Goal: Task Accomplishment & Management: Manage account settings

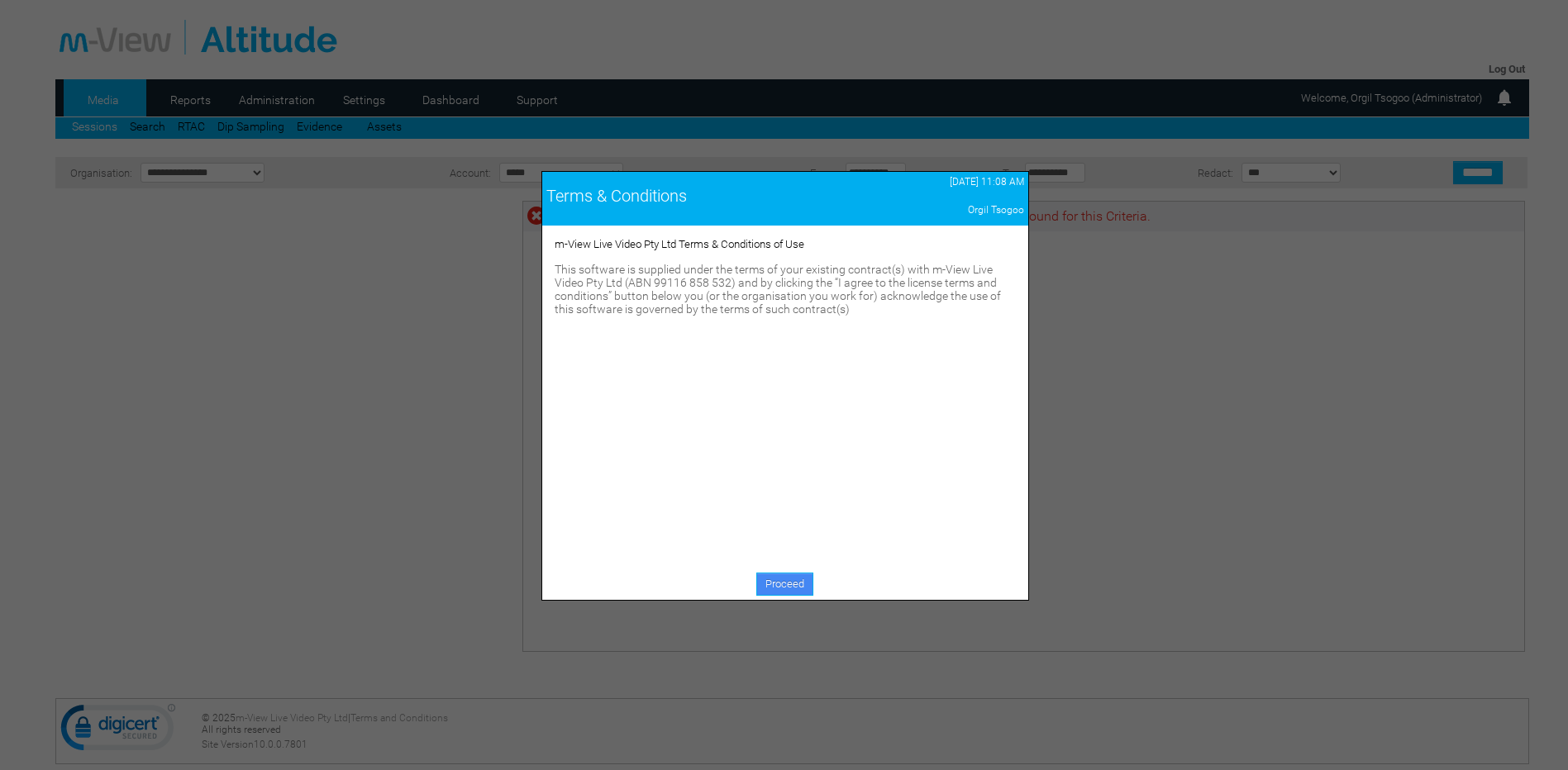
click at [764, 592] on link "Proceed" at bounding box center [785, 584] width 57 height 23
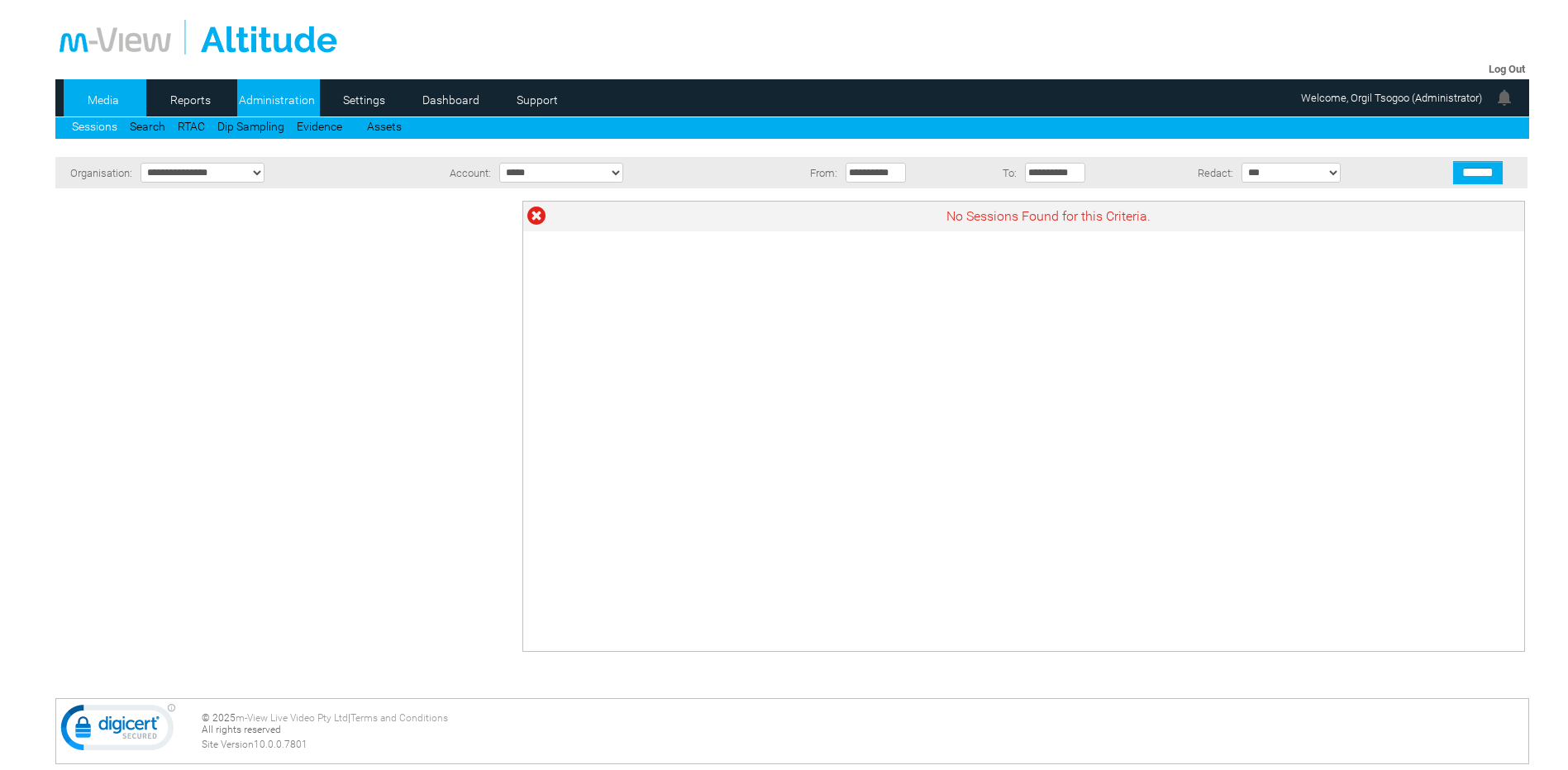
click at [280, 100] on link "Administration" at bounding box center [277, 100] width 80 height 25
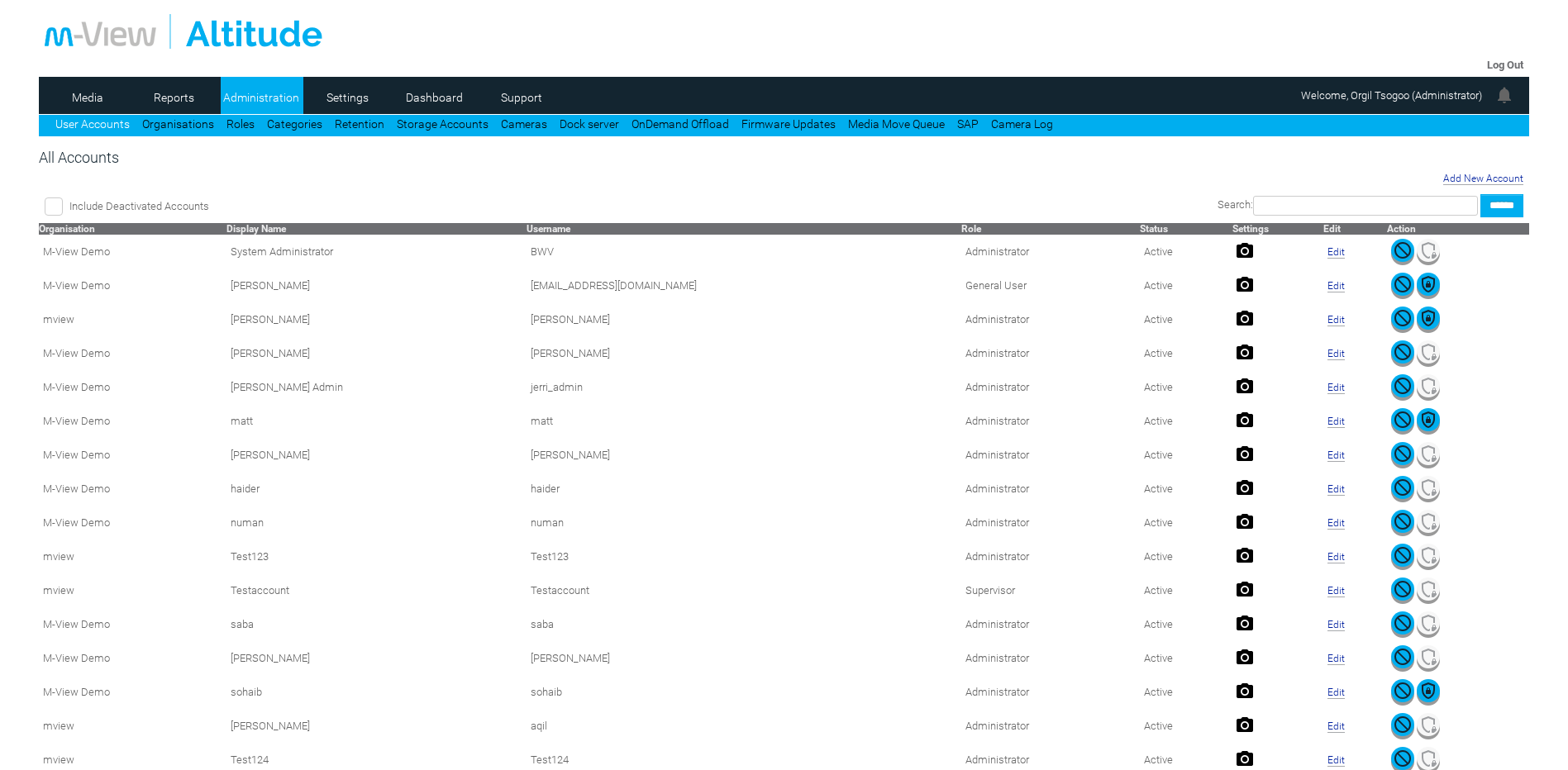
click at [1297, 205] on input "text" at bounding box center [1365, 206] width 225 height 20
click at [1001, 175] on td "Add New Account" at bounding box center [783, 178] width 1486 height 21
click at [961, 229] on link "Role" at bounding box center [971, 229] width 20 height 11
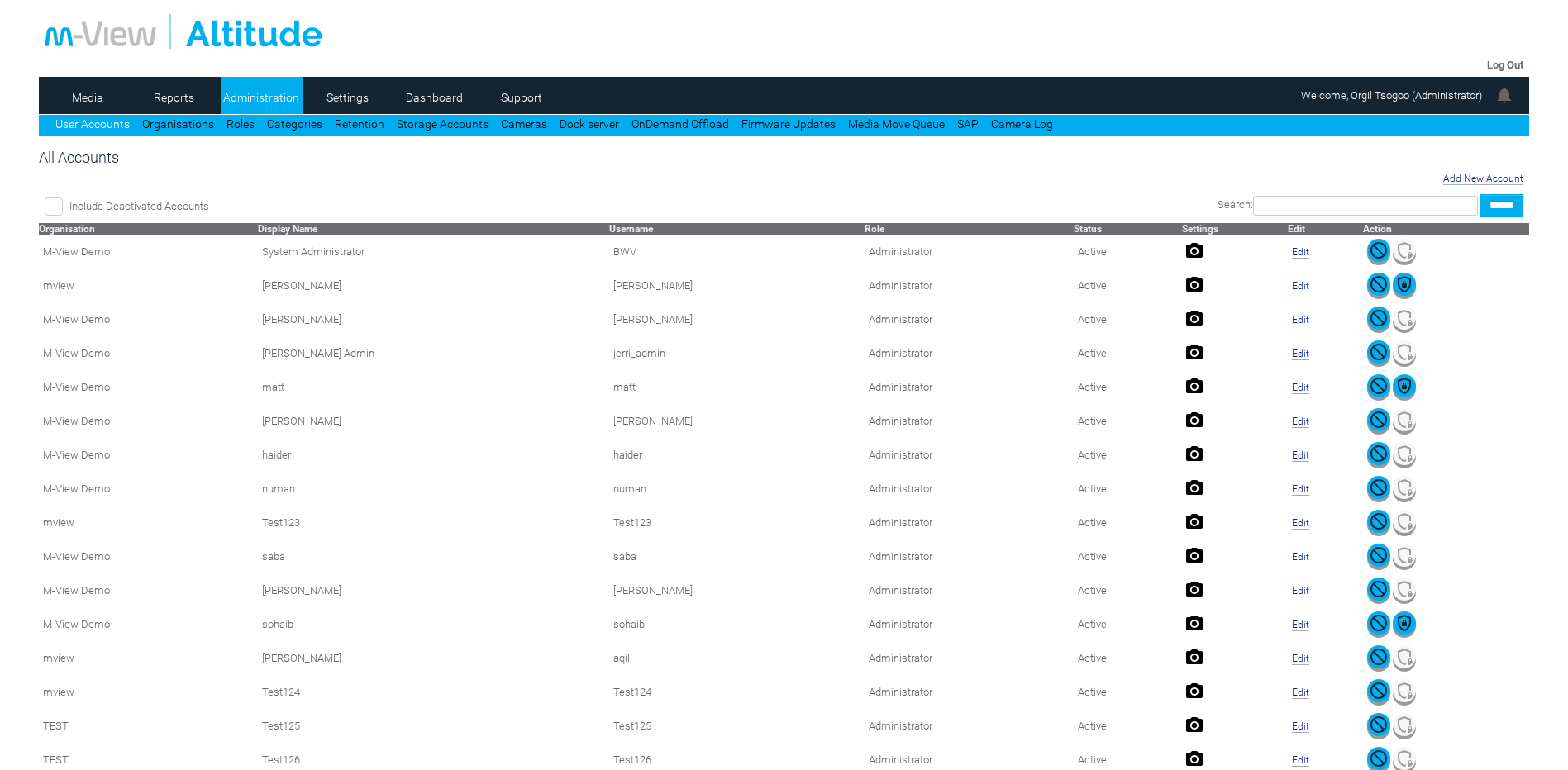
click at [865, 231] on link "Role" at bounding box center [874, 229] width 20 height 11
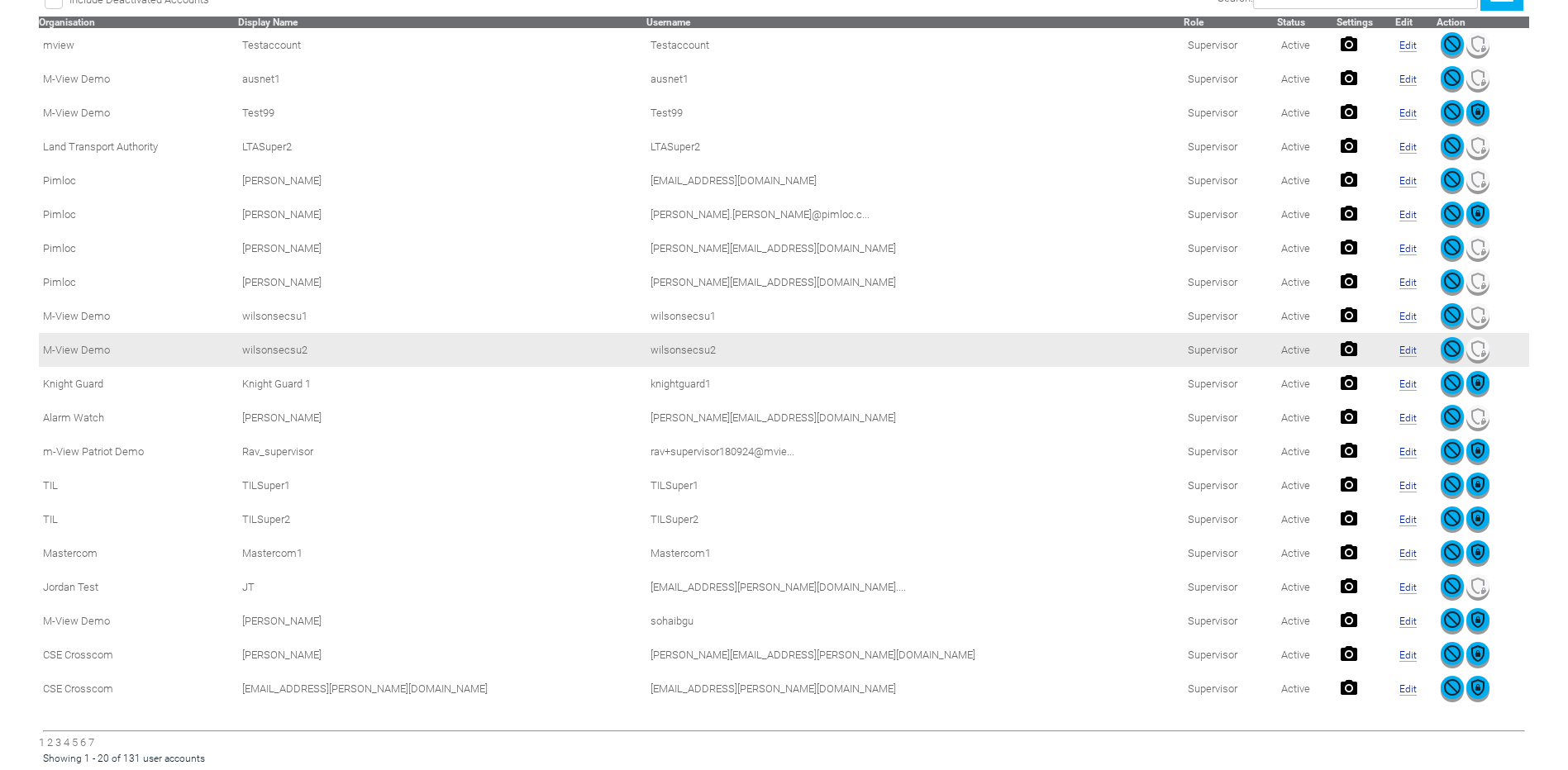
scroll to position [357, 0]
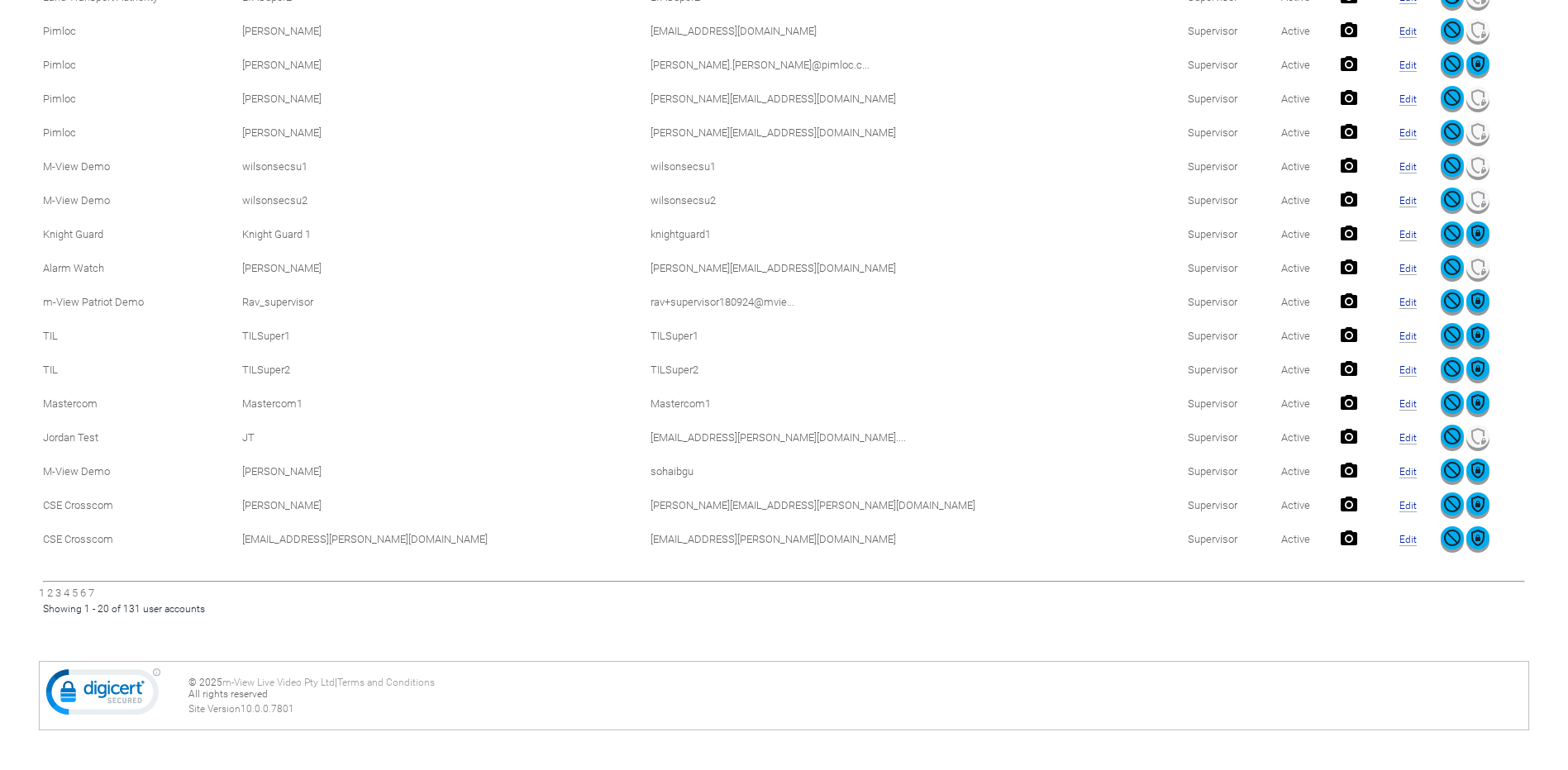
click at [64, 589] on div "1 2 3 4 5 6 7" at bounding box center [784, 592] width 1490 height 12
click at [59, 592] on link "3" at bounding box center [58, 592] width 6 height 12
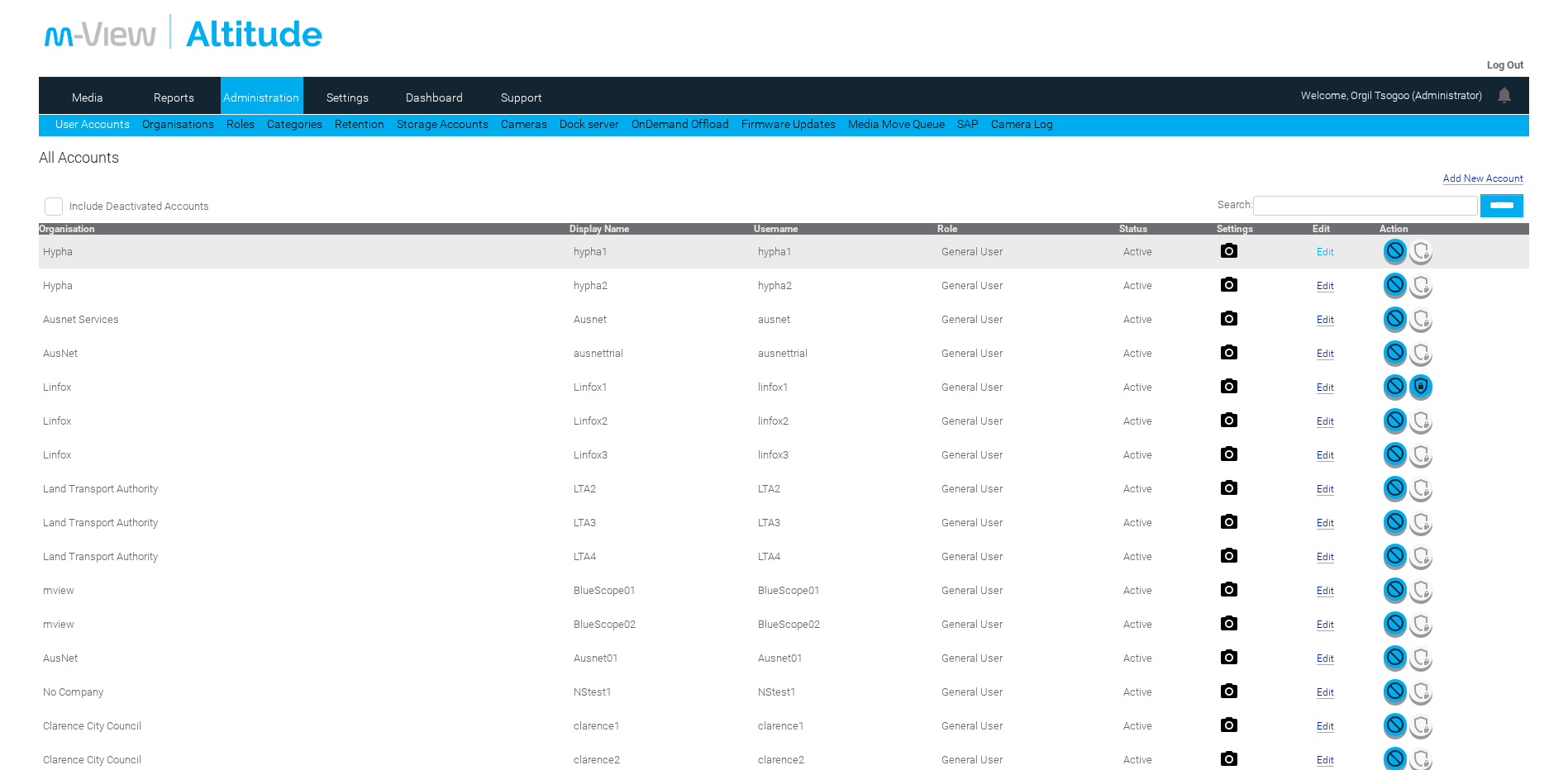
click at [1316, 248] on link "Edit" at bounding box center [1325, 252] width 17 height 11
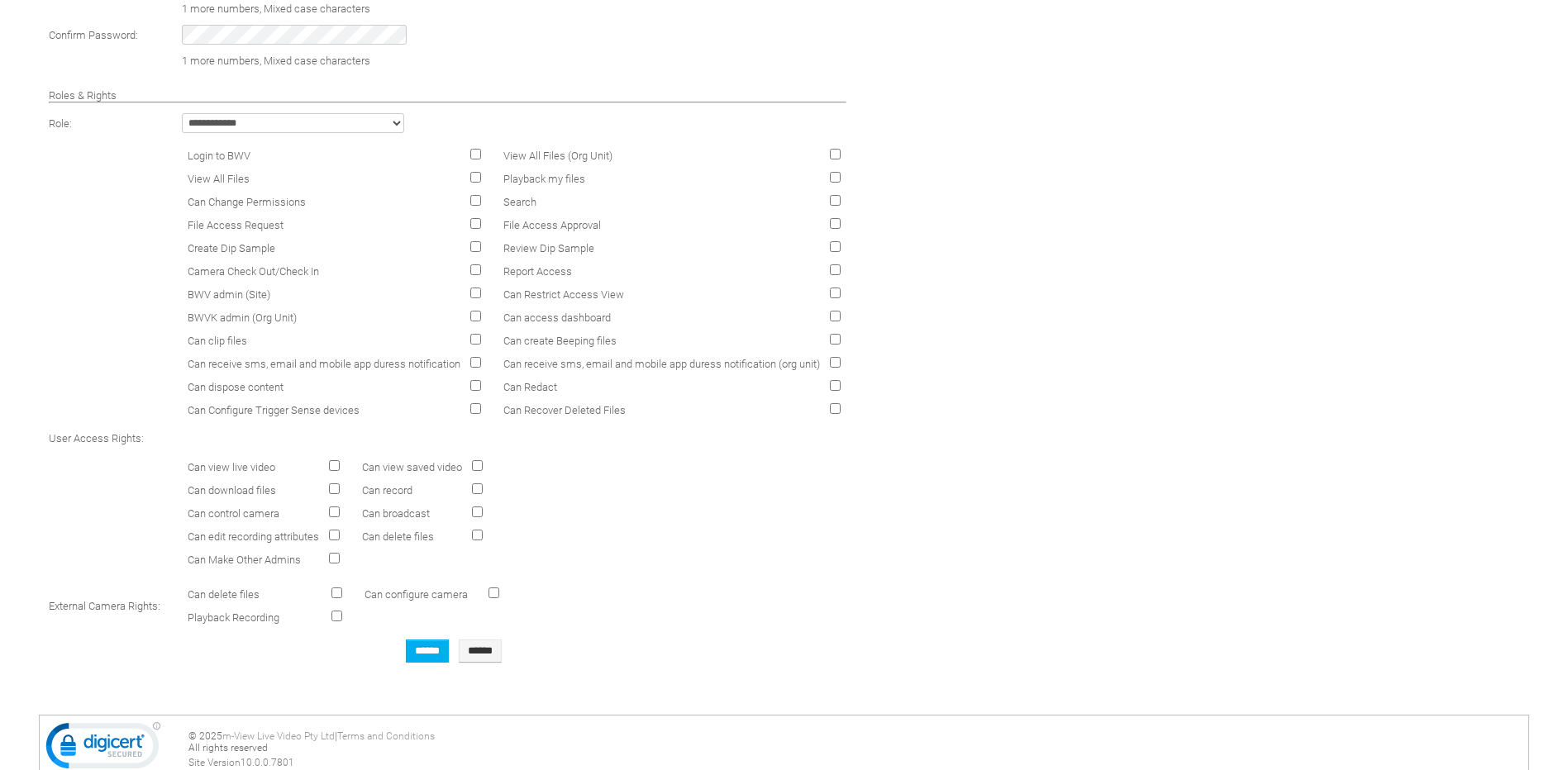
scroll to position [611, 0]
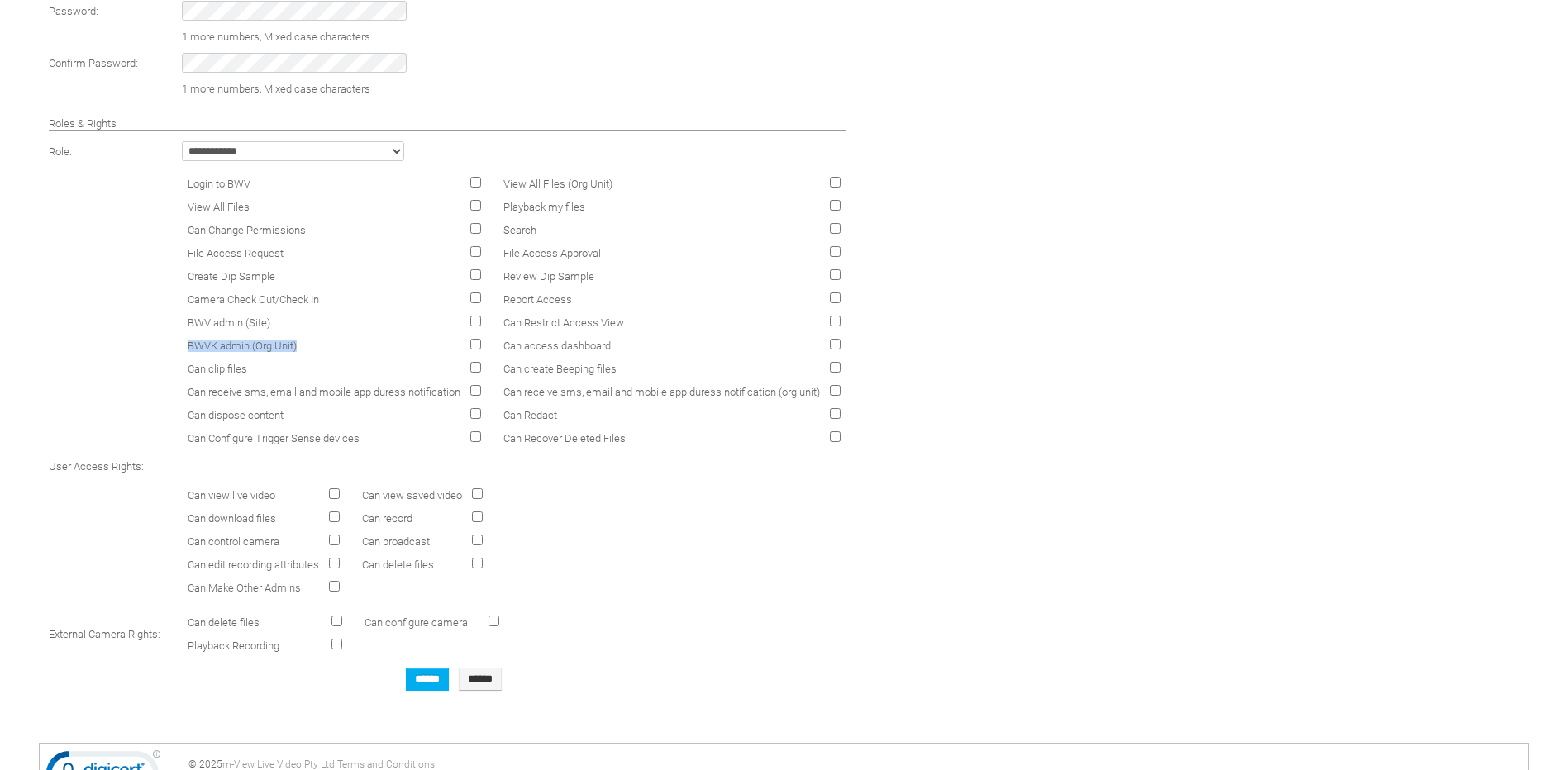
drag, startPoint x: 188, startPoint y: 347, endPoint x: 319, endPoint y: 352, distance: 131.1
click at [319, 352] on td "BWVK admin (Org Unit)" at bounding box center [324, 345] width 281 height 21
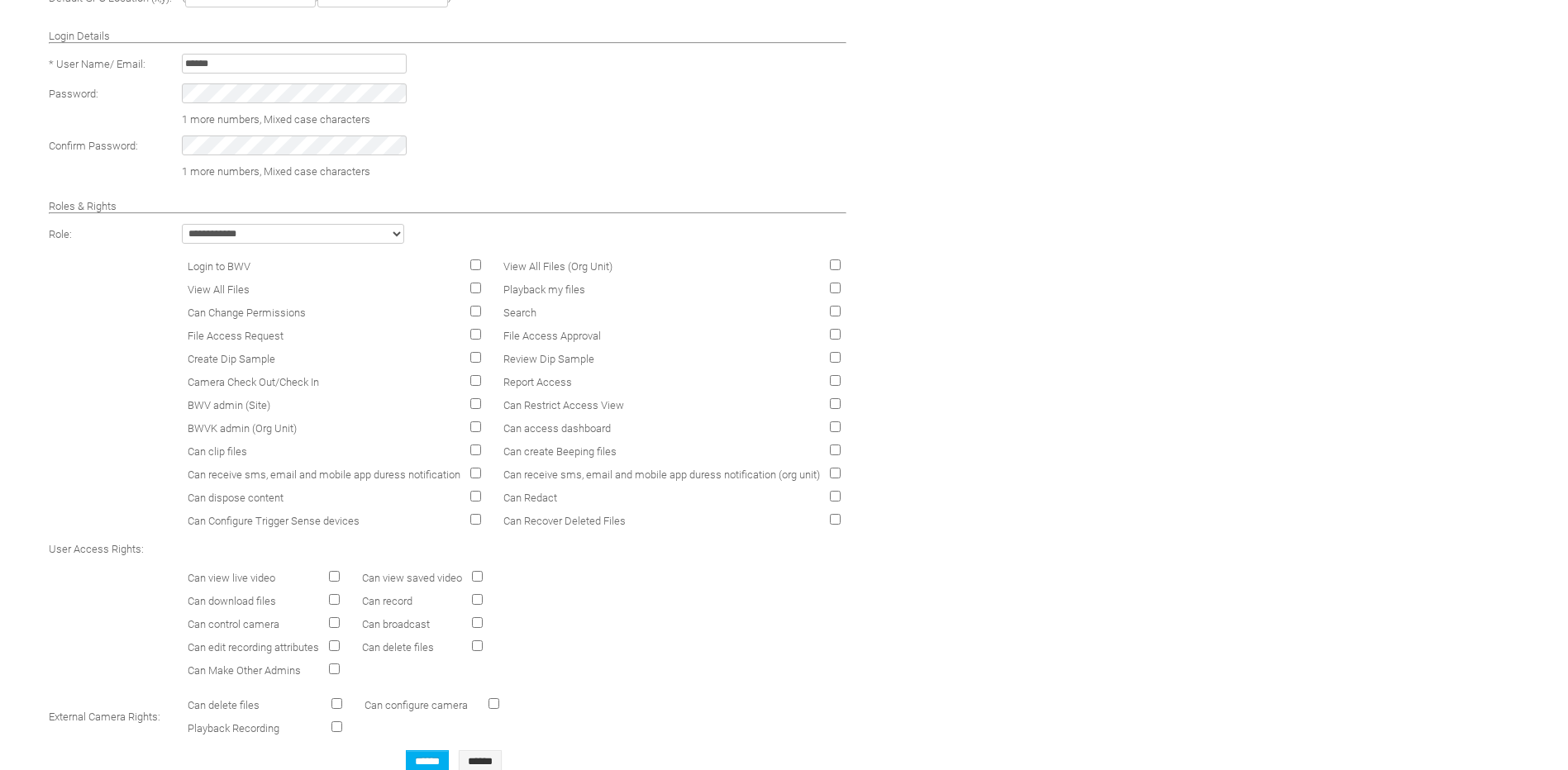
click at [331, 239] on select "**********" at bounding box center [293, 233] width 222 height 20
select select "*"
click at [183, 225] on select "**********" at bounding box center [293, 233] width 222 height 20
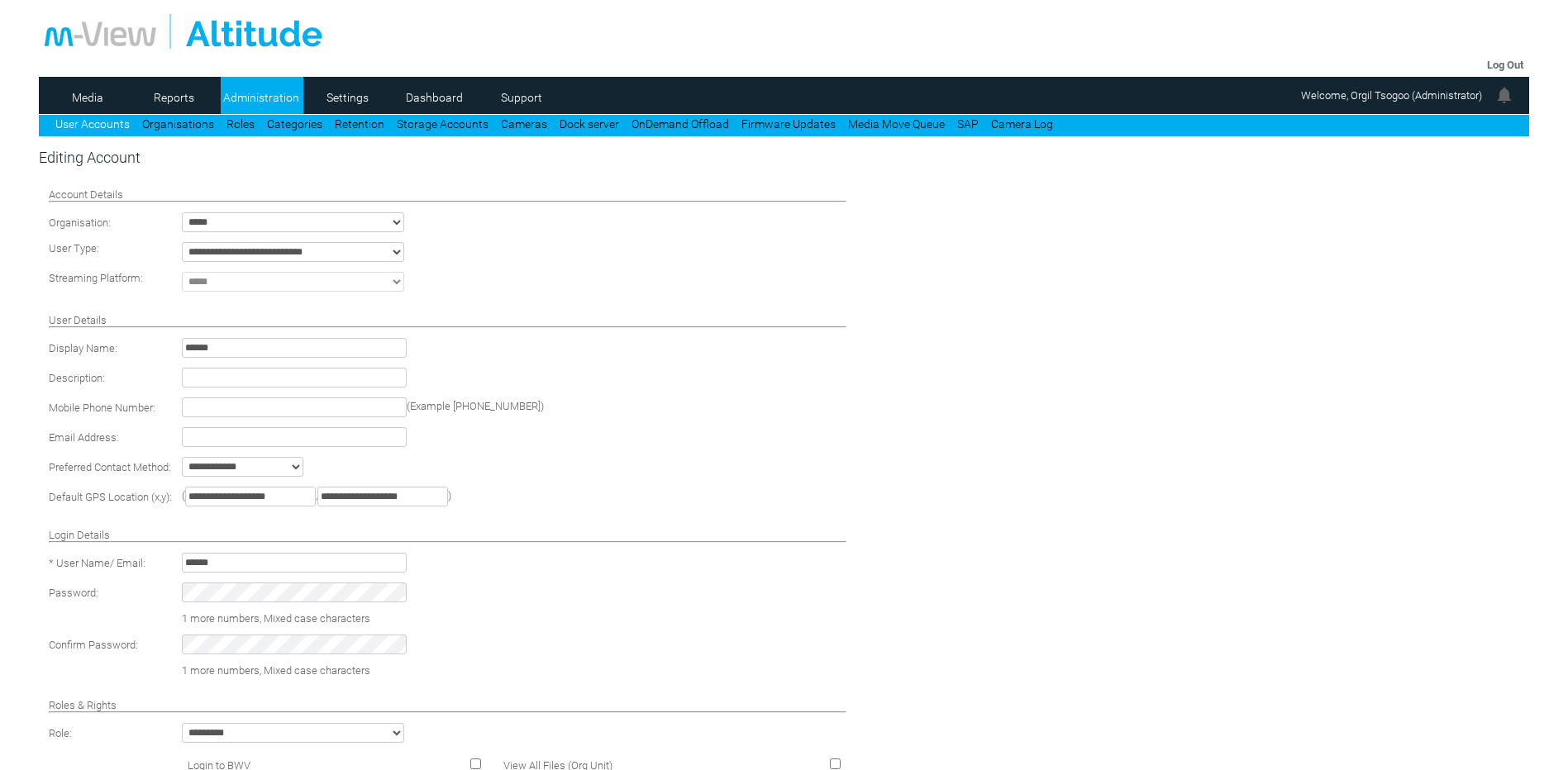
scroll to position [529, 0]
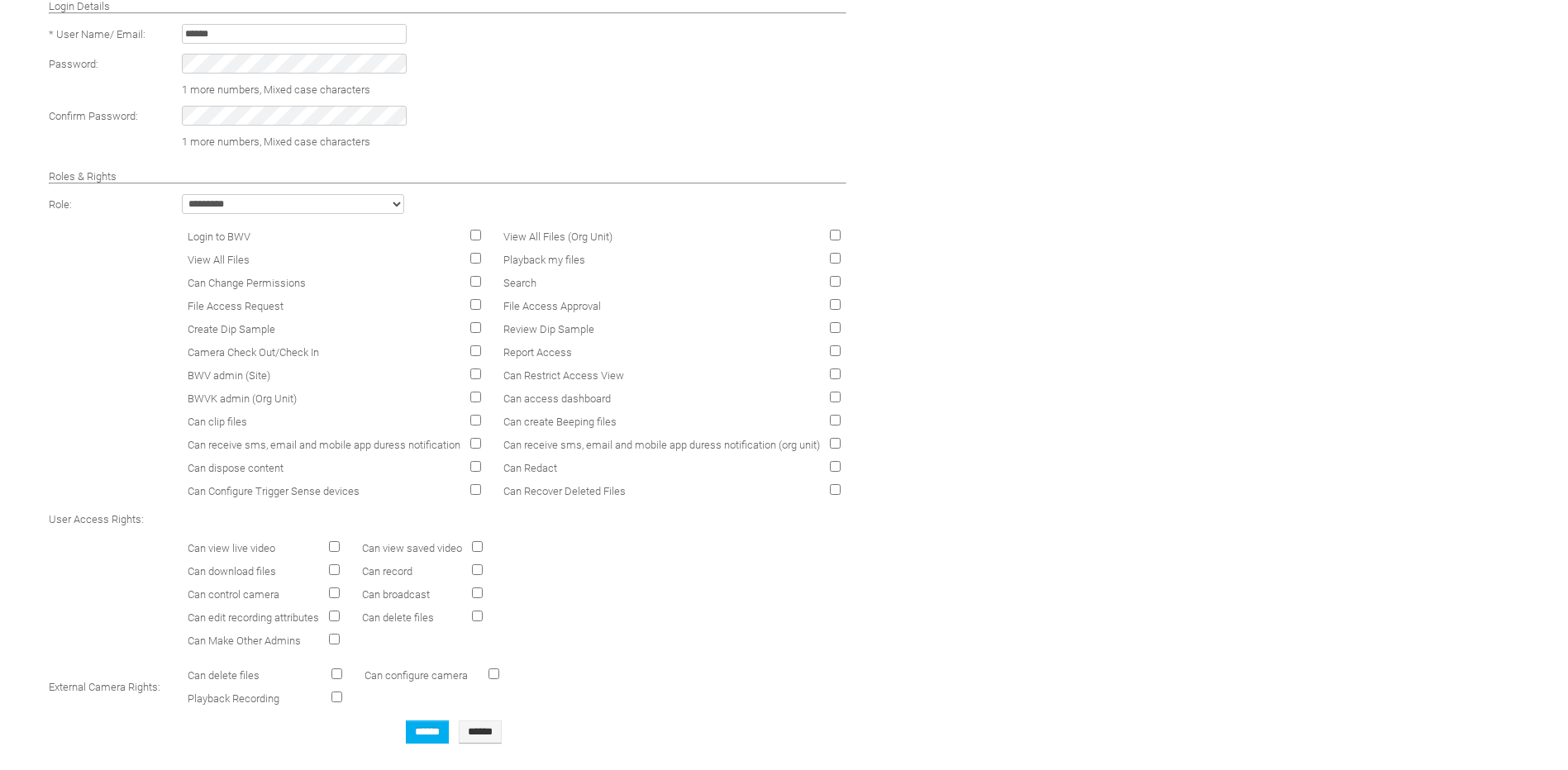
click at [353, 215] on td "**********" at bounding box center [514, 204] width 673 height 28
click at [353, 209] on select "**********" at bounding box center [293, 204] width 222 height 20
select select "*"
click at [183, 195] on select "**********" at bounding box center [293, 204] width 222 height 20
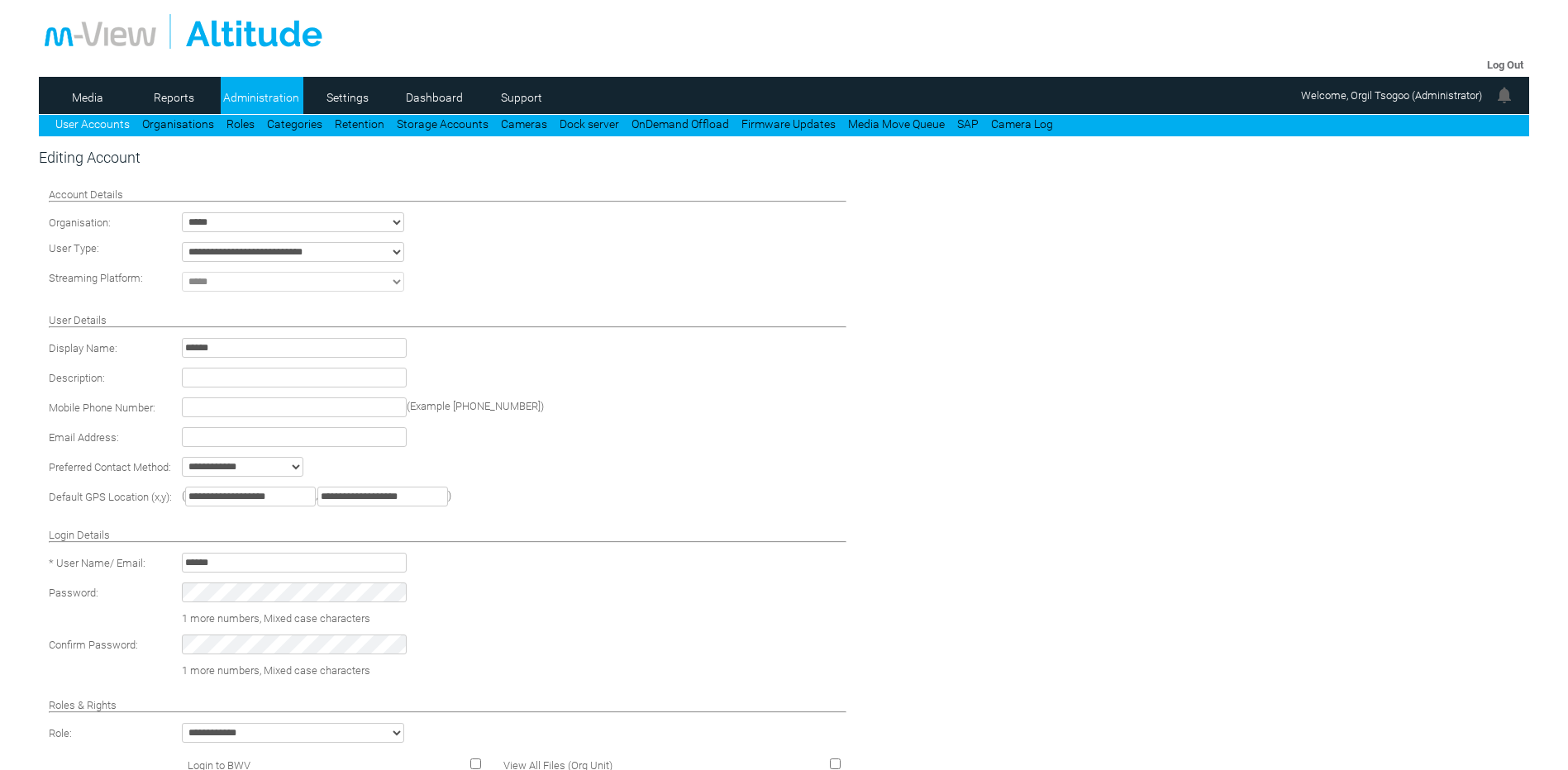
scroll to position [529, 0]
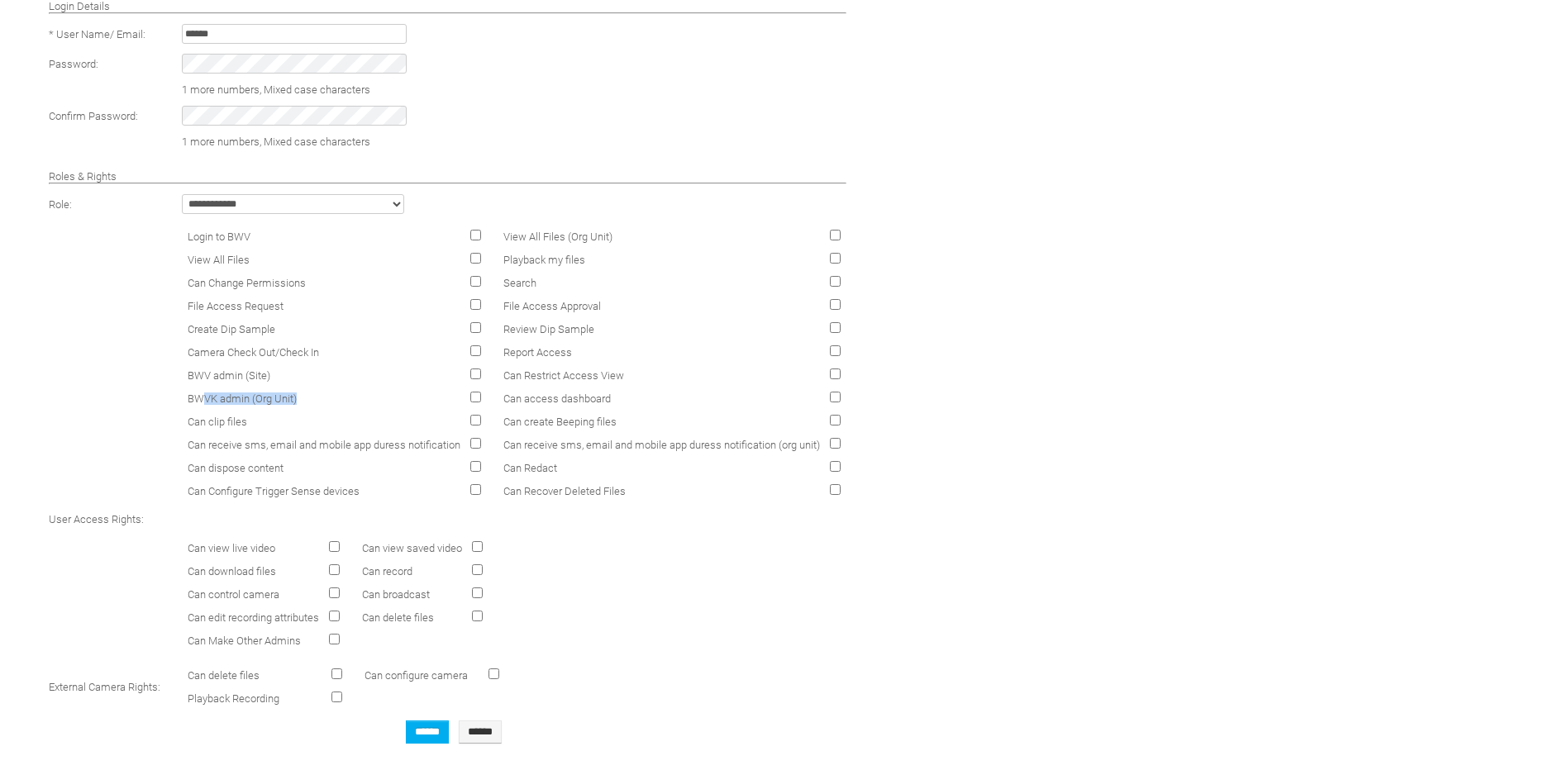
drag, startPoint x: 296, startPoint y: 397, endPoint x: 205, endPoint y: 393, distance: 91.1
click at [205, 393] on td "BWVK admin (Org Unit)" at bounding box center [324, 398] width 281 height 21
drag, startPoint x: 205, startPoint y: 393, endPoint x: 300, endPoint y: 405, distance: 95.8
click at [300, 405] on td "BWVK admin (Org Unit)" at bounding box center [324, 398] width 281 height 21
drag, startPoint x: 296, startPoint y: 403, endPoint x: 191, endPoint y: 400, distance: 105.0
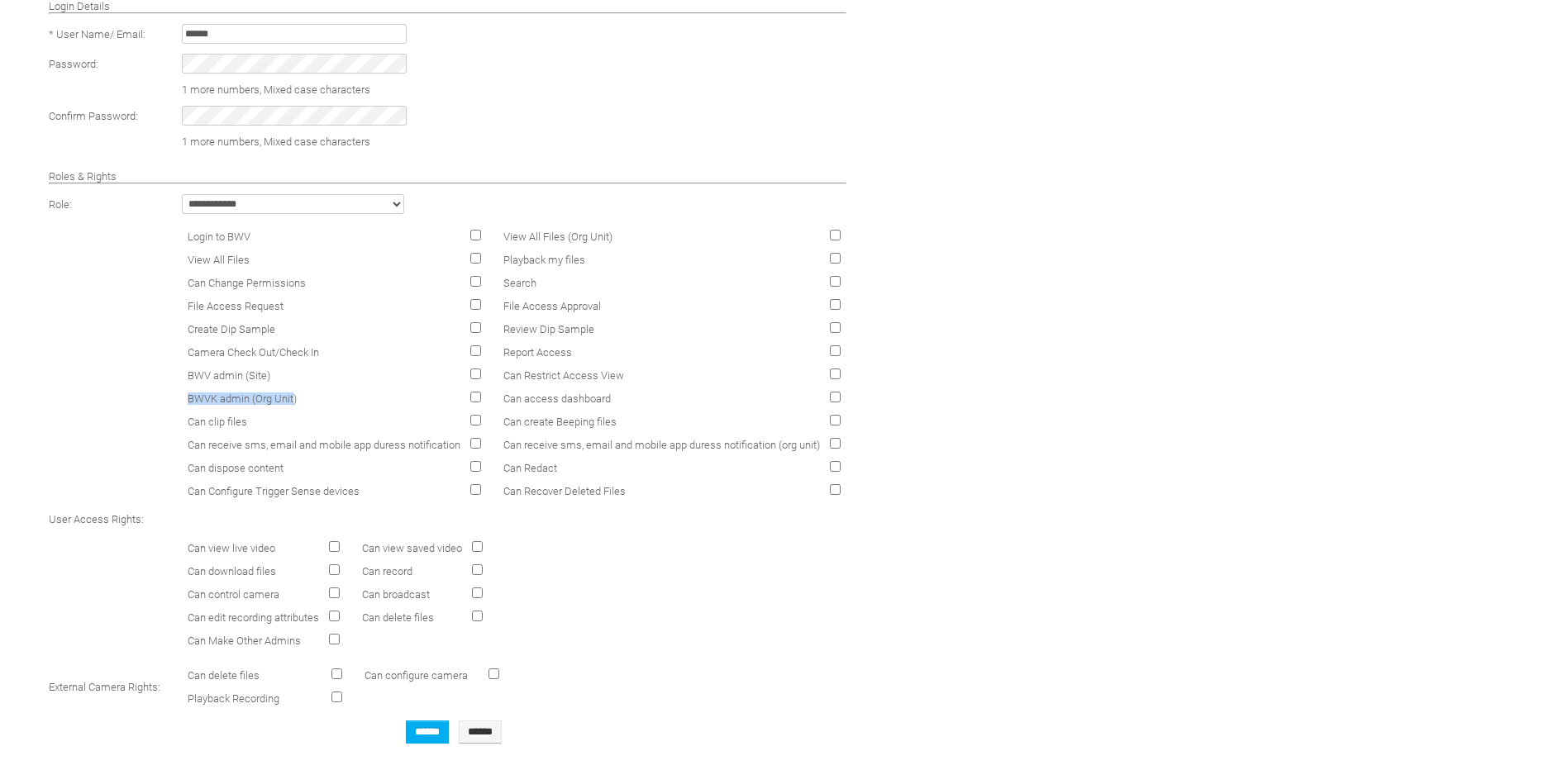
click at [191, 400] on span "BWVK admin (Org Unit)" at bounding box center [242, 398] width 109 height 12
drag, startPoint x: 191, startPoint y: 400, endPoint x: 242, endPoint y: 407, distance: 51.5
click at [242, 407] on td "BWVK admin (Org Unit)" at bounding box center [324, 398] width 281 height 21
drag, startPoint x: 315, startPoint y: 400, endPoint x: 214, endPoint y: 398, distance: 101.0
click at [214, 398] on td "BWVK admin (Org Unit)" at bounding box center [324, 398] width 281 height 21
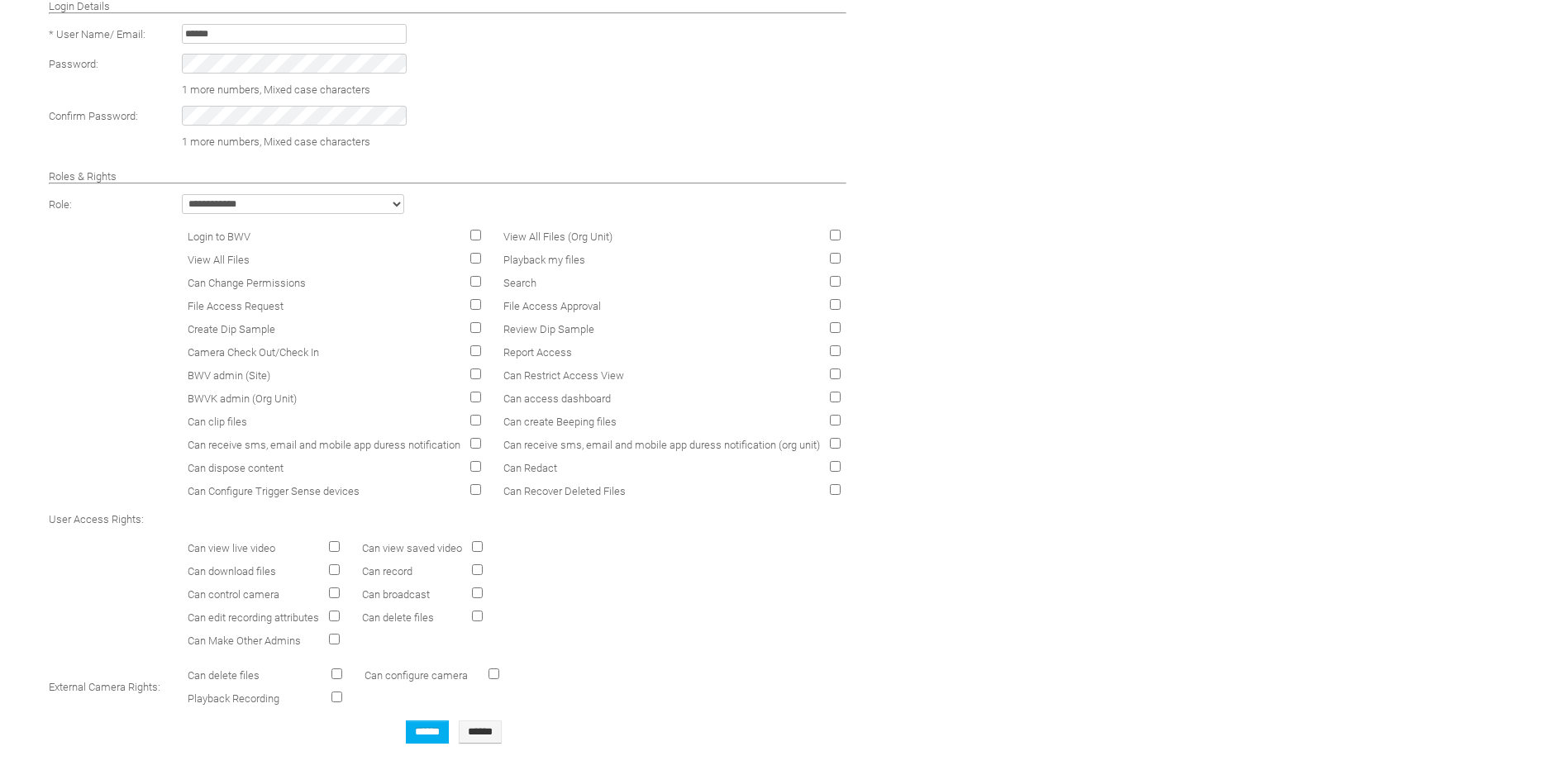
drag, startPoint x: 214, startPoint y: 398, endPoint x: 386, endPoint y: 422, distance: 173.7
click at [386, 422] on td "Can clip files" at bounding box center [324, 421] width 281 height 21
click at [309, 196] on select "**********" at bounding box center [293, 204] width 222 height 20
select select "*"
click at [183, 195] on select "**********" at bounding box center [293, 204] width 222 height 20
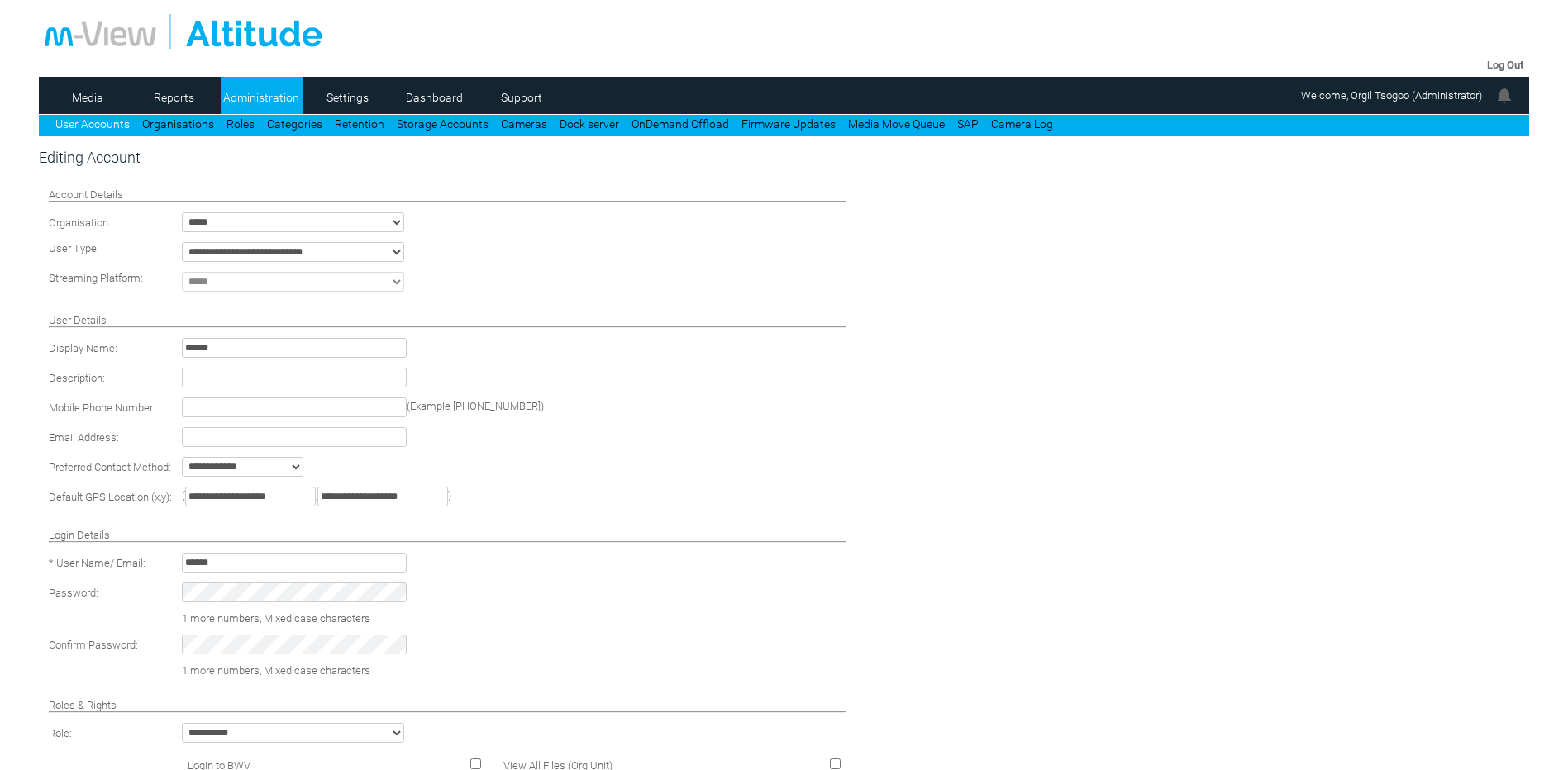
scroll to position [529, 0]
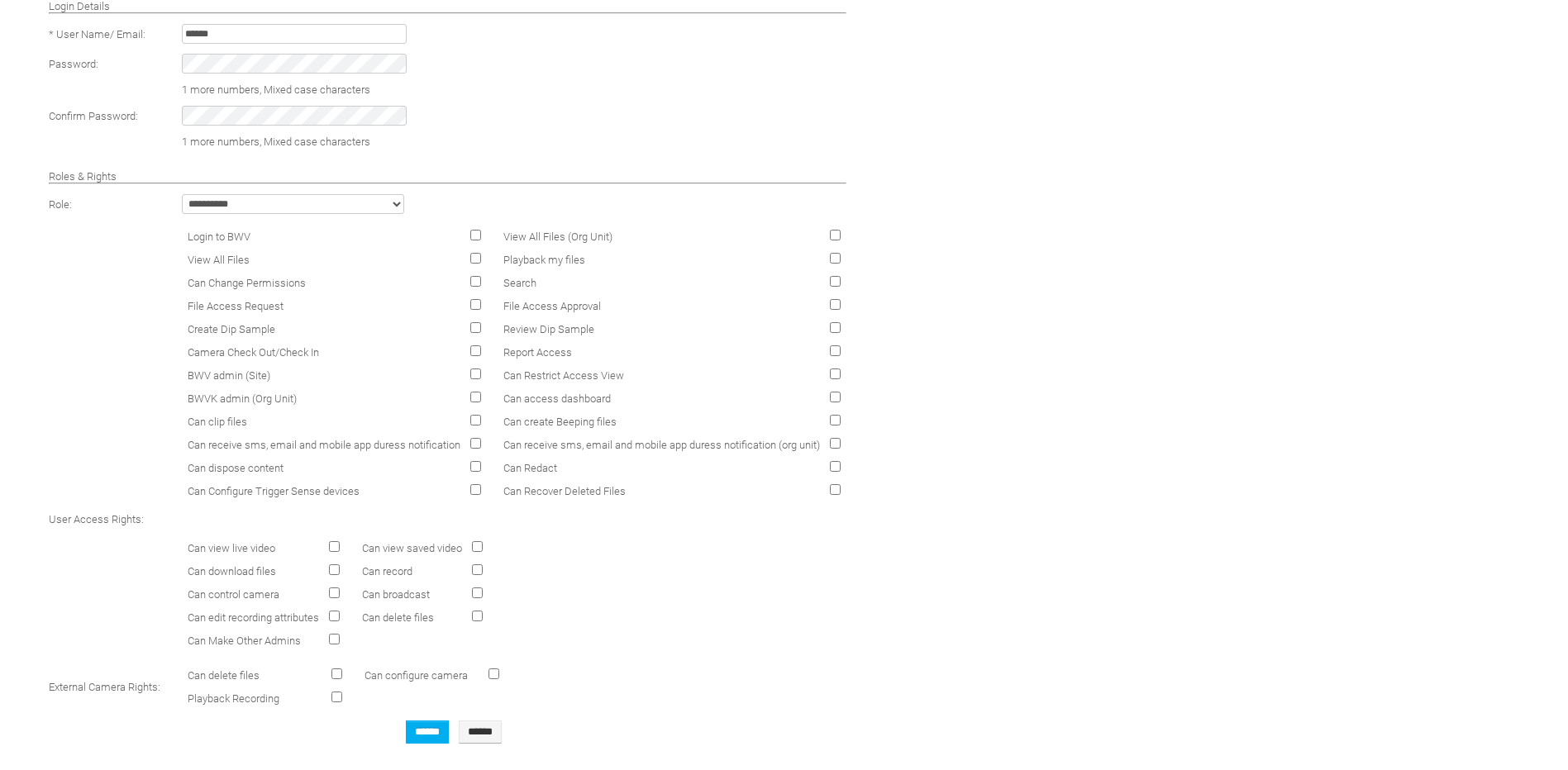
click at [325, 200] on select "**********" at bounding box center [293, 204] width 222 height 20
select select "*"
click at [183, 195] on select "**********" at bounding box center [293, 204] width 222 height 20
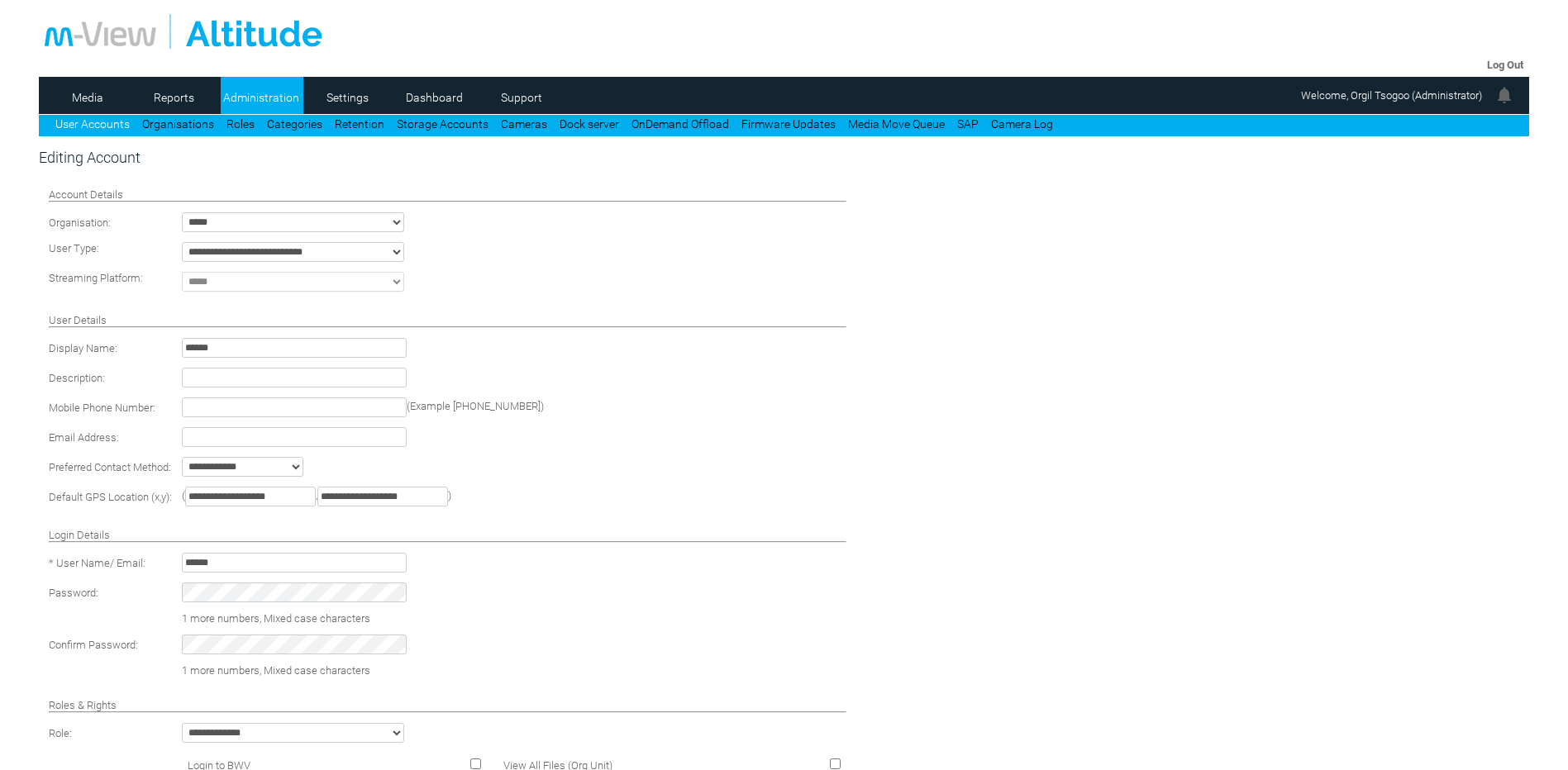
scroll to position [529, 0]
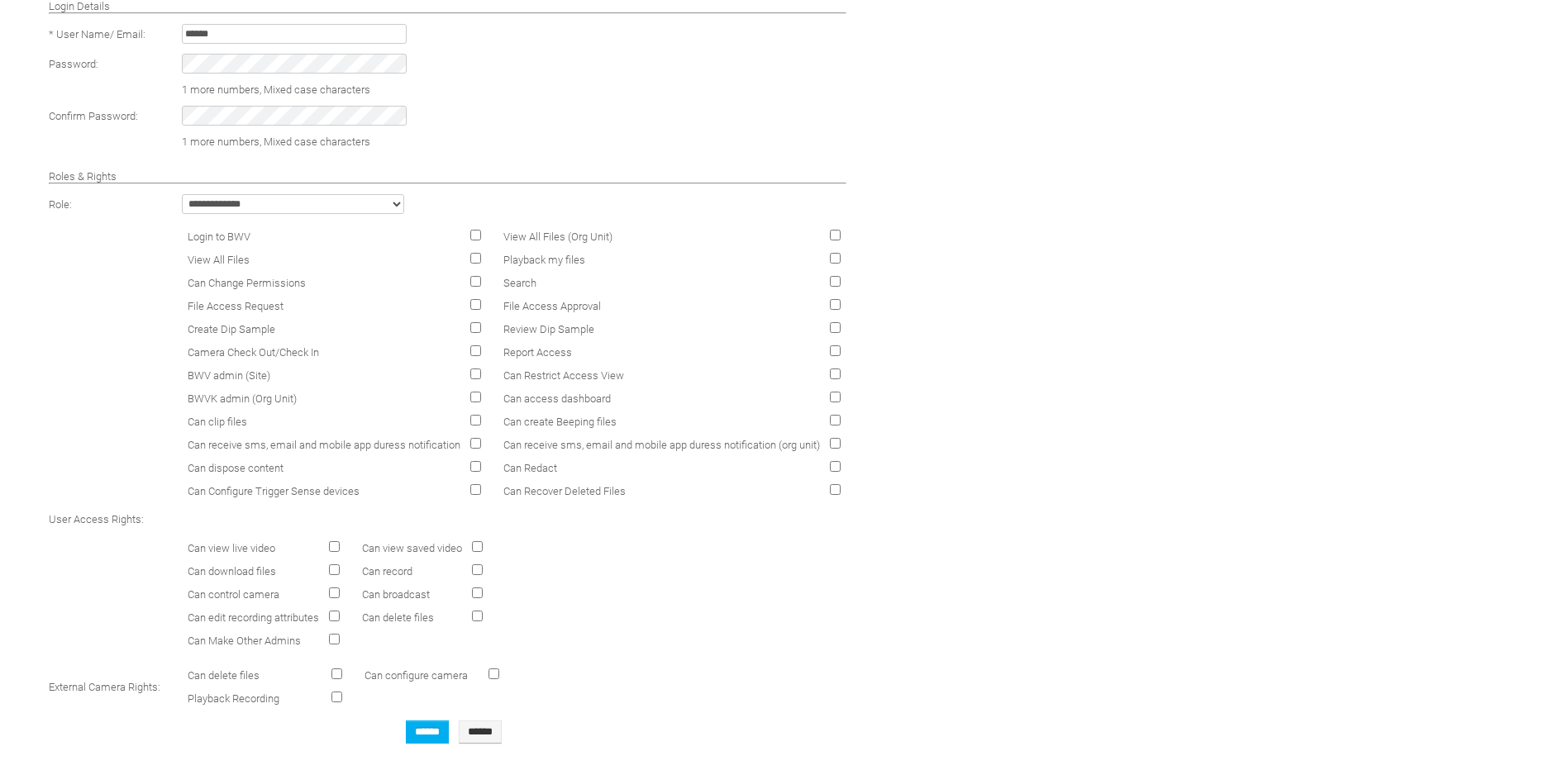
drag, startPoint x: 326, startPoint y: 208, endPoint x: 323, endPoint y: 216, distance: 8.5
click at [326, 208] on select "**********" at bounding box center [293, 204] width 222 height 20
select select "*"
click at [183, 195] on select "**********" at bounding box center [293, 204] width 222 height 20
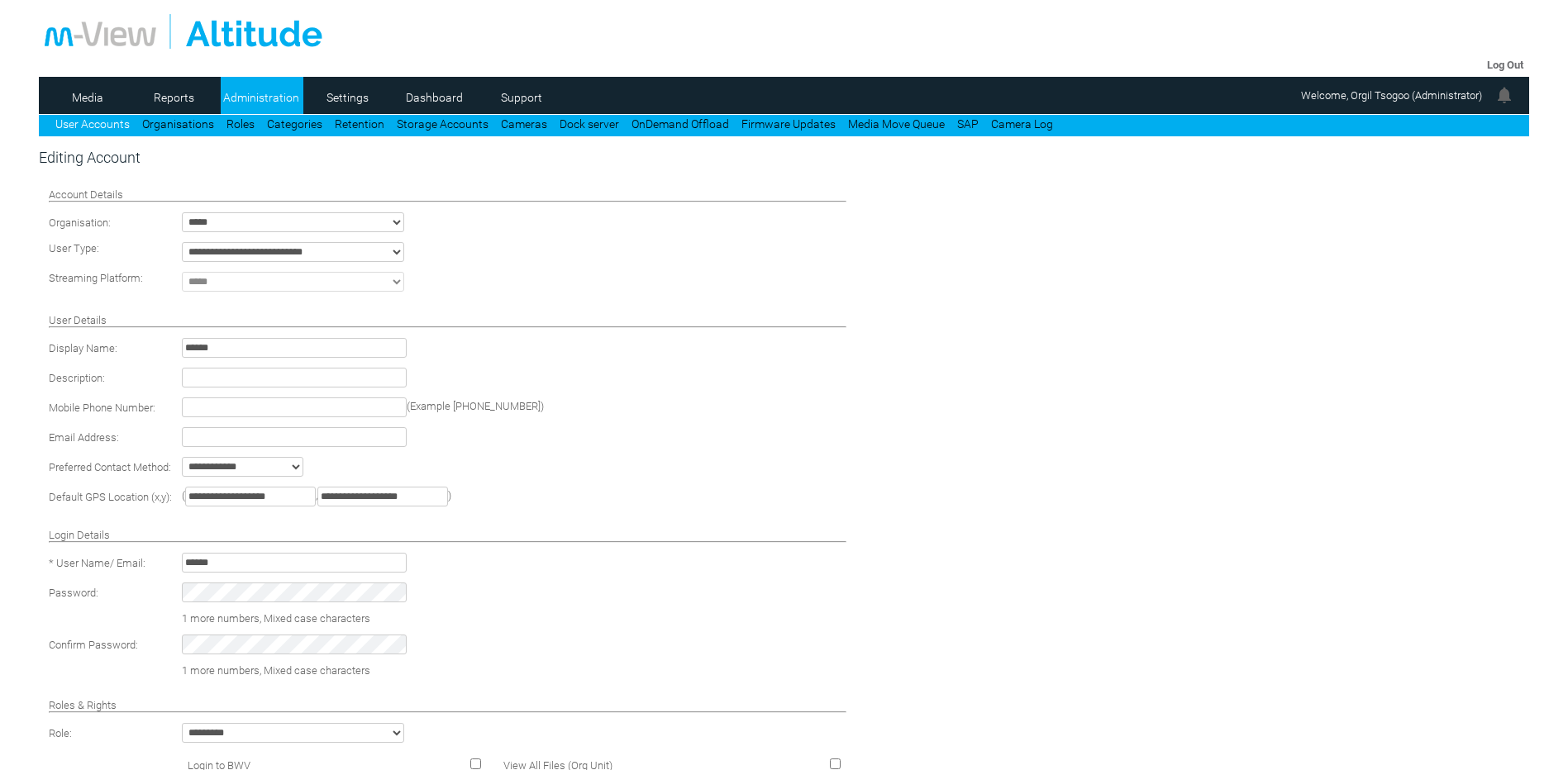
scroll to position [529, 0]
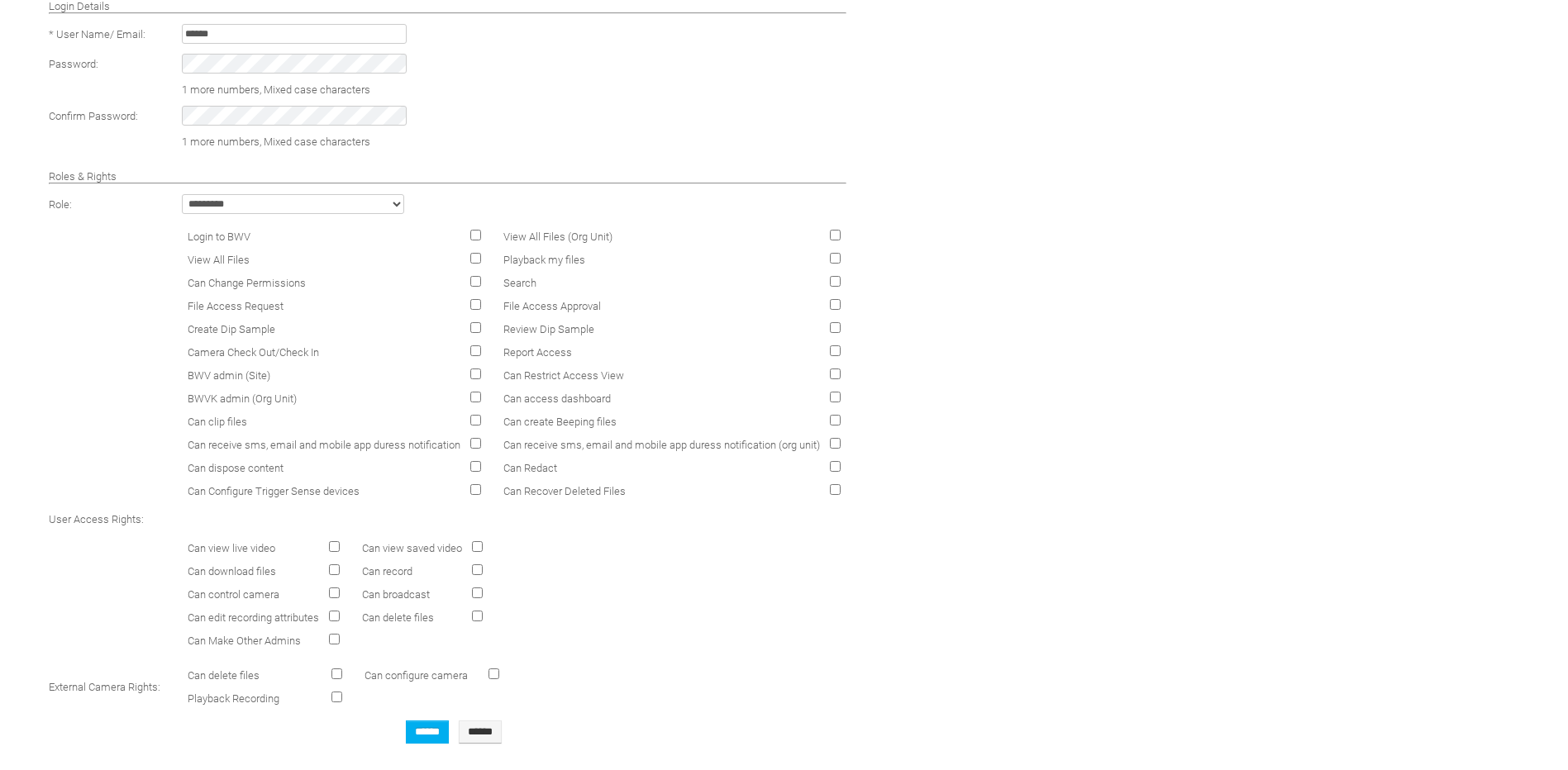
click at [330, 209] on select "**********" at bounding box center [293, 204] width 222 height 20
select select "*"
click at [183, 195] on select "**********" at bounding box center [293, 204] width 222 height 20
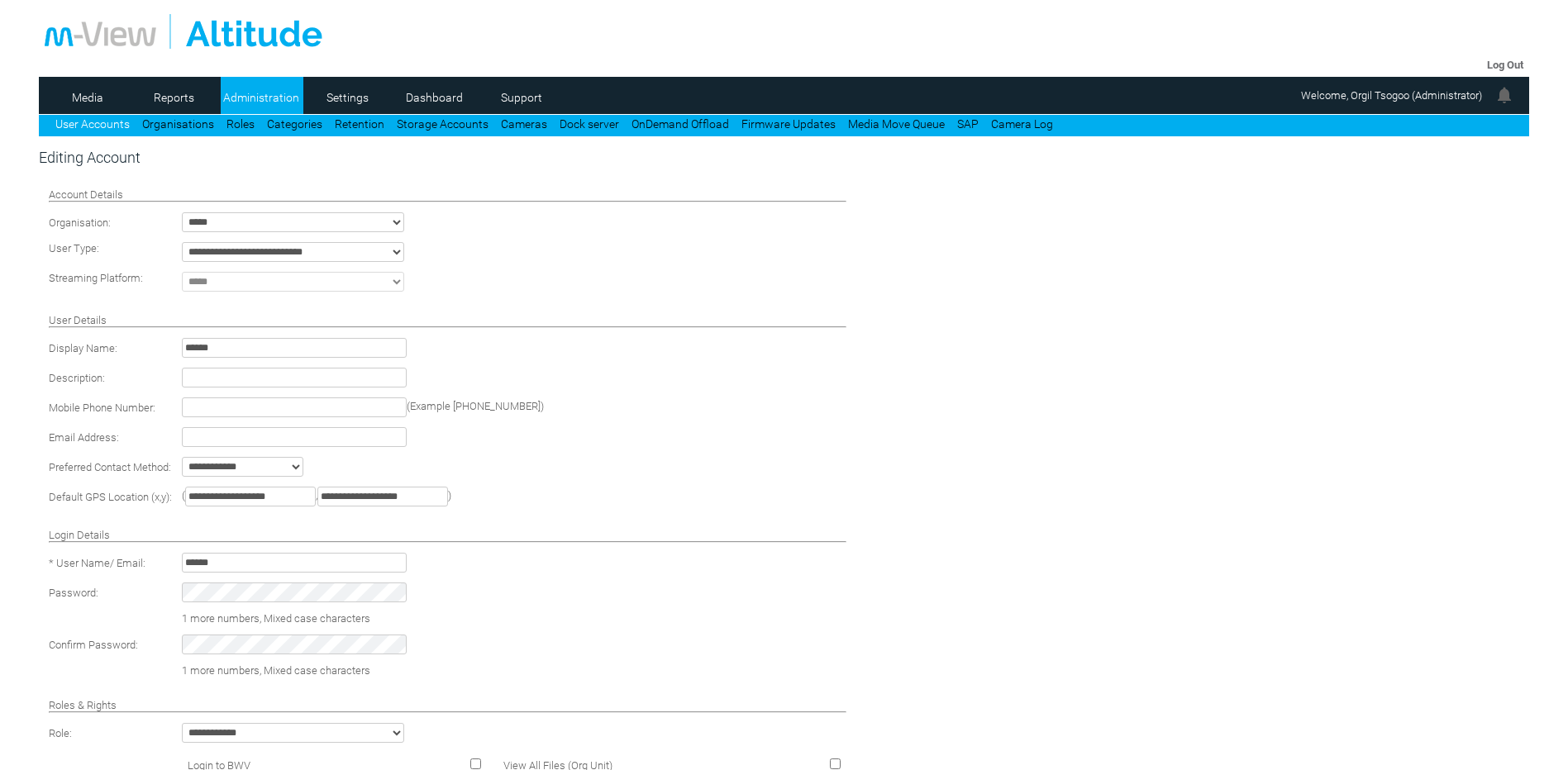
scroll to position [529, 0]
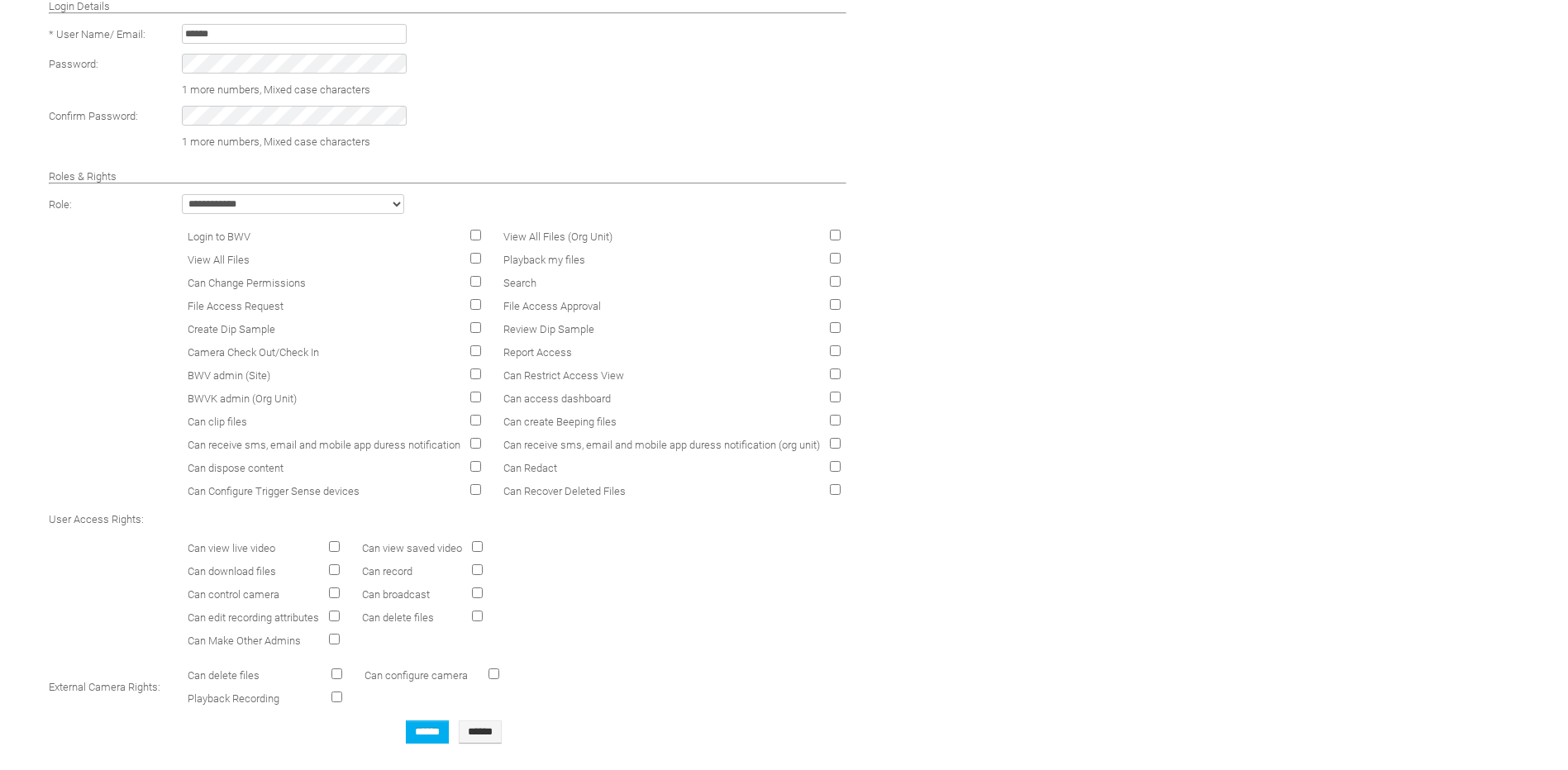
click at [397, 413] on td "Can clip files" at bounding box center [324, 421] width 281 height 21
drag, startPoint x: 336, startPoint y: 362, endPoint x: 307, endPoint y: 360, distance: 29.1
click at [307, 360] on td "Camera Check Out/Check In" at bounding box center [324, 352] width 281 height 21
drag, startPoint x: 307, startPoint y: 360, endPoint x: 351, endPoint y: 368, distance: 44.7
click at [351, 368] on td "BWV admin (Site)" at bounding box center [324, 375] width 281 height 21
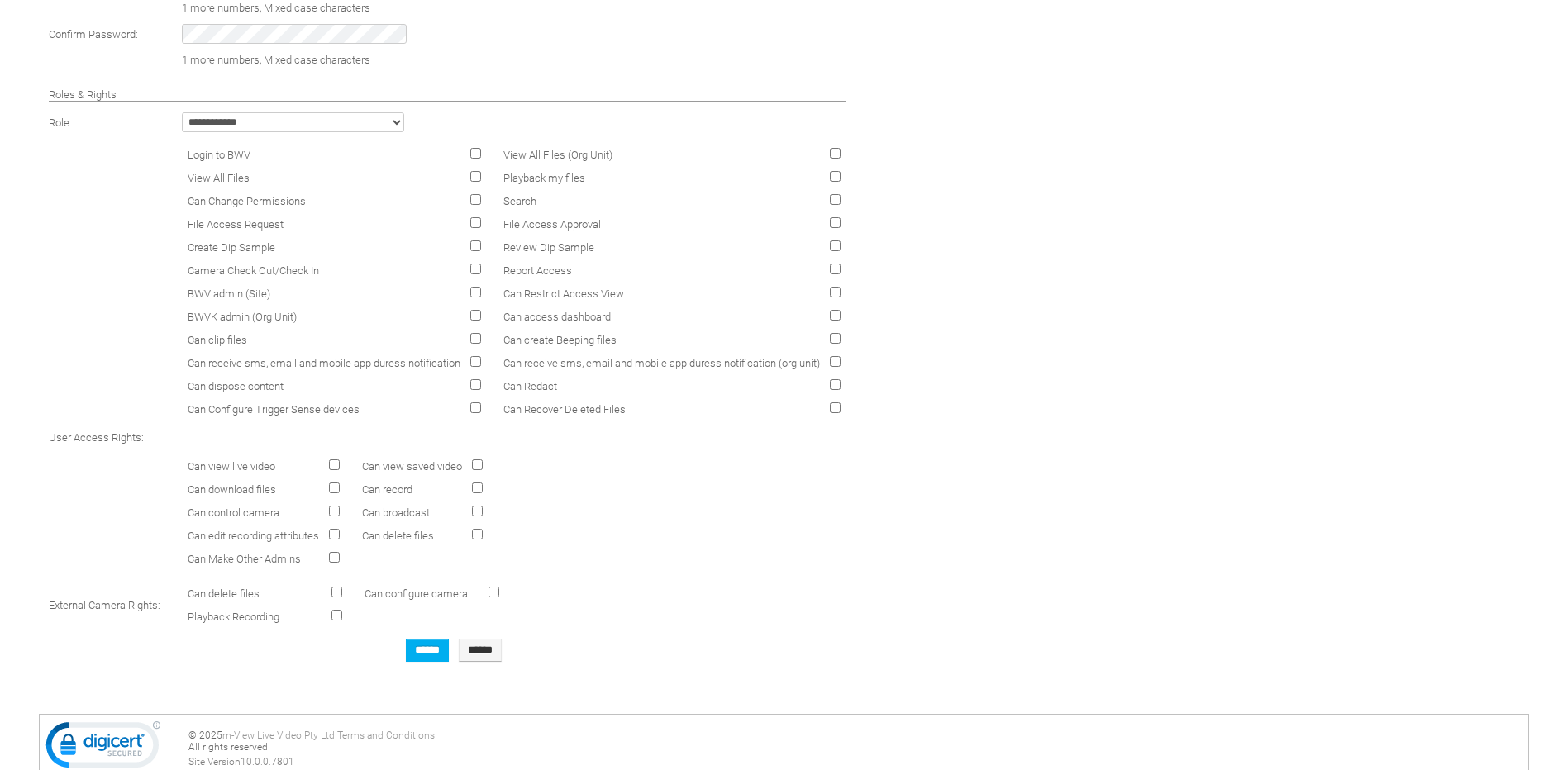
scroll to position [611, 0]
drag, startPoint x: 186, startPoint y: 459, endPoint x: 303, endPoint y: 483, distance: 119.4
click at [303, 483] on tr "Can view live video Can view saved video Can download files Can record Can cont…" at bounding box center [453, 511] width 816 height 125
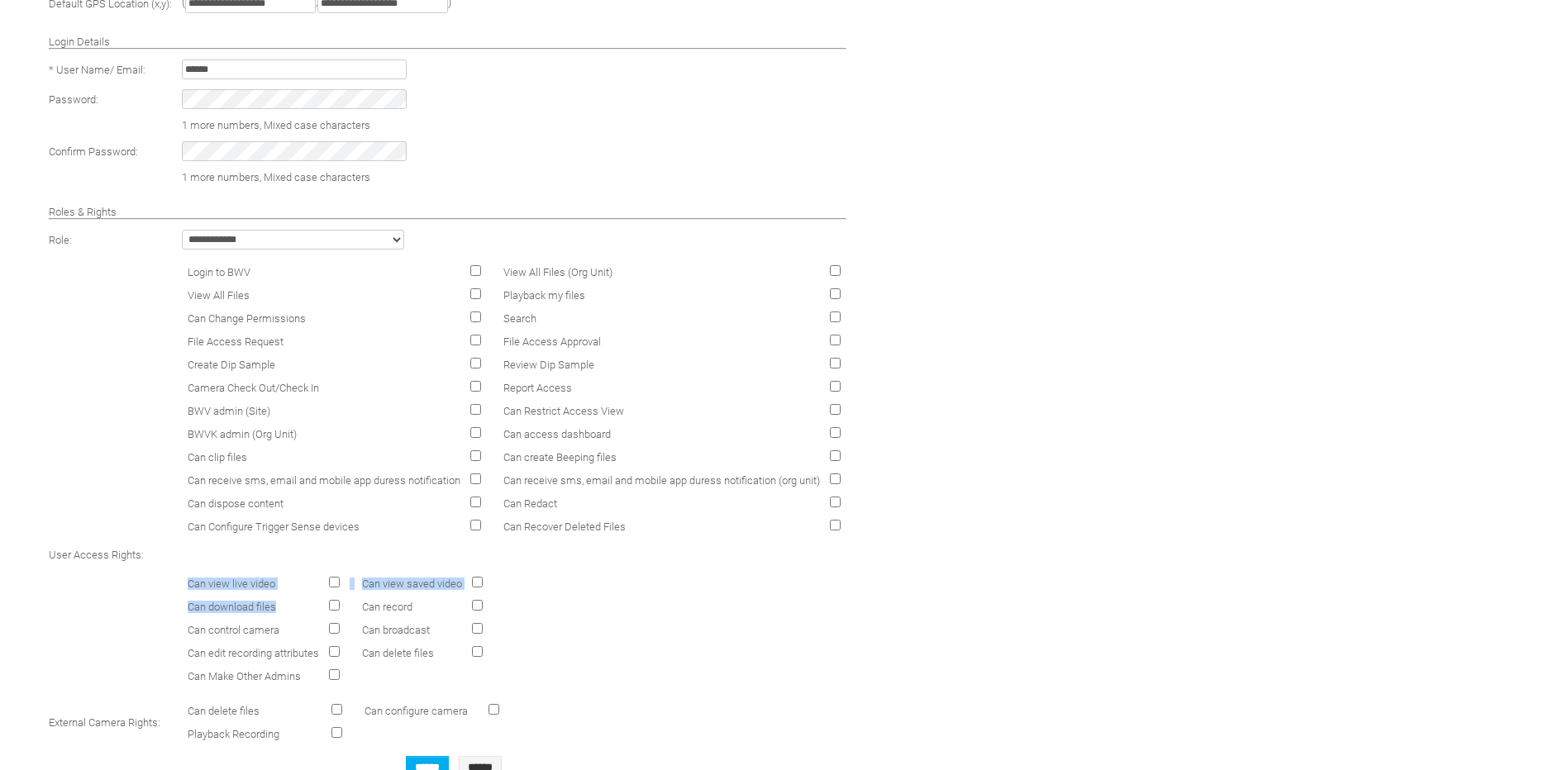
scroll to position [661, 0]
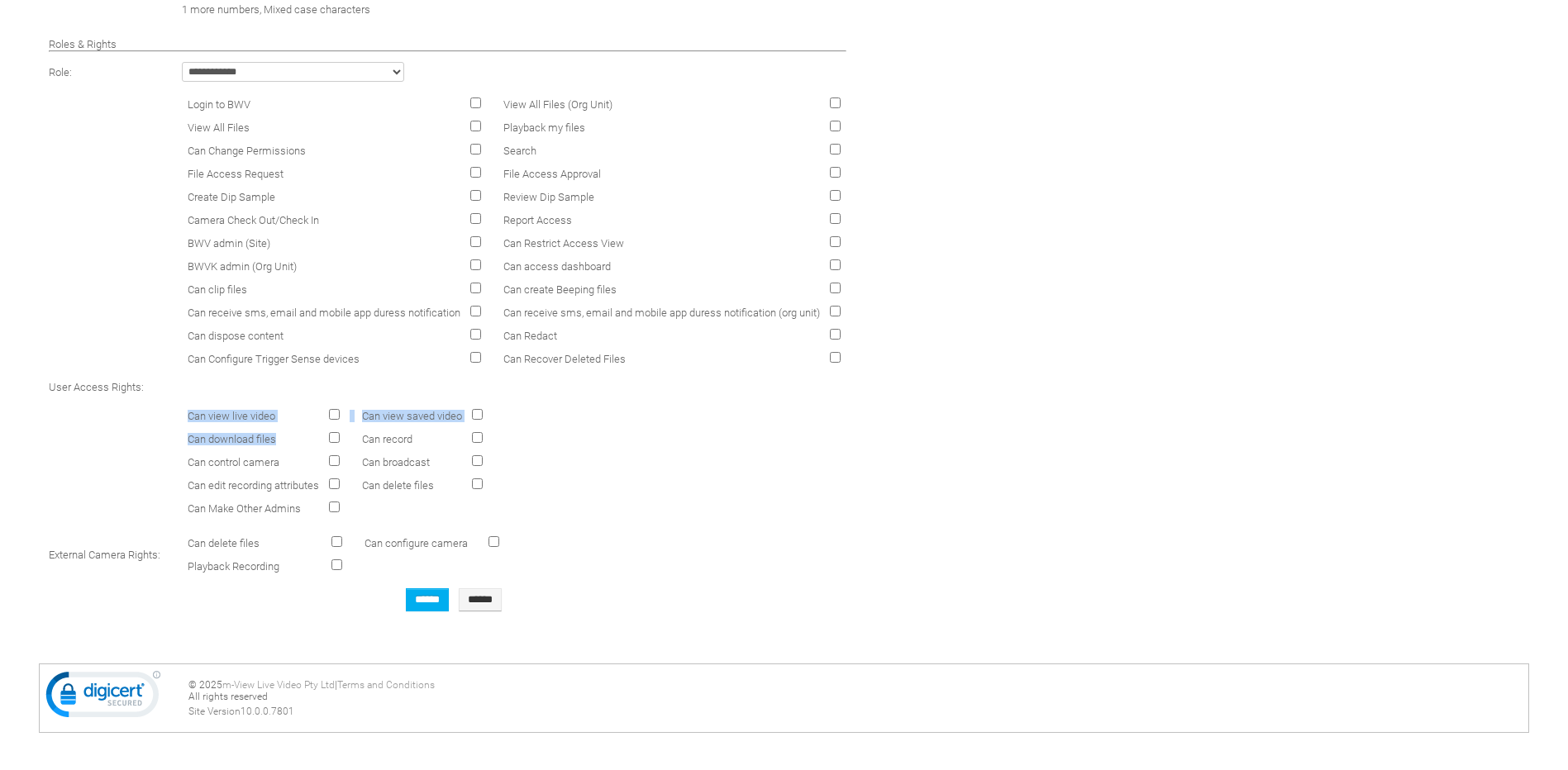
click at [146, 453] on td at bounding box center [110, 461] width 131 height 125
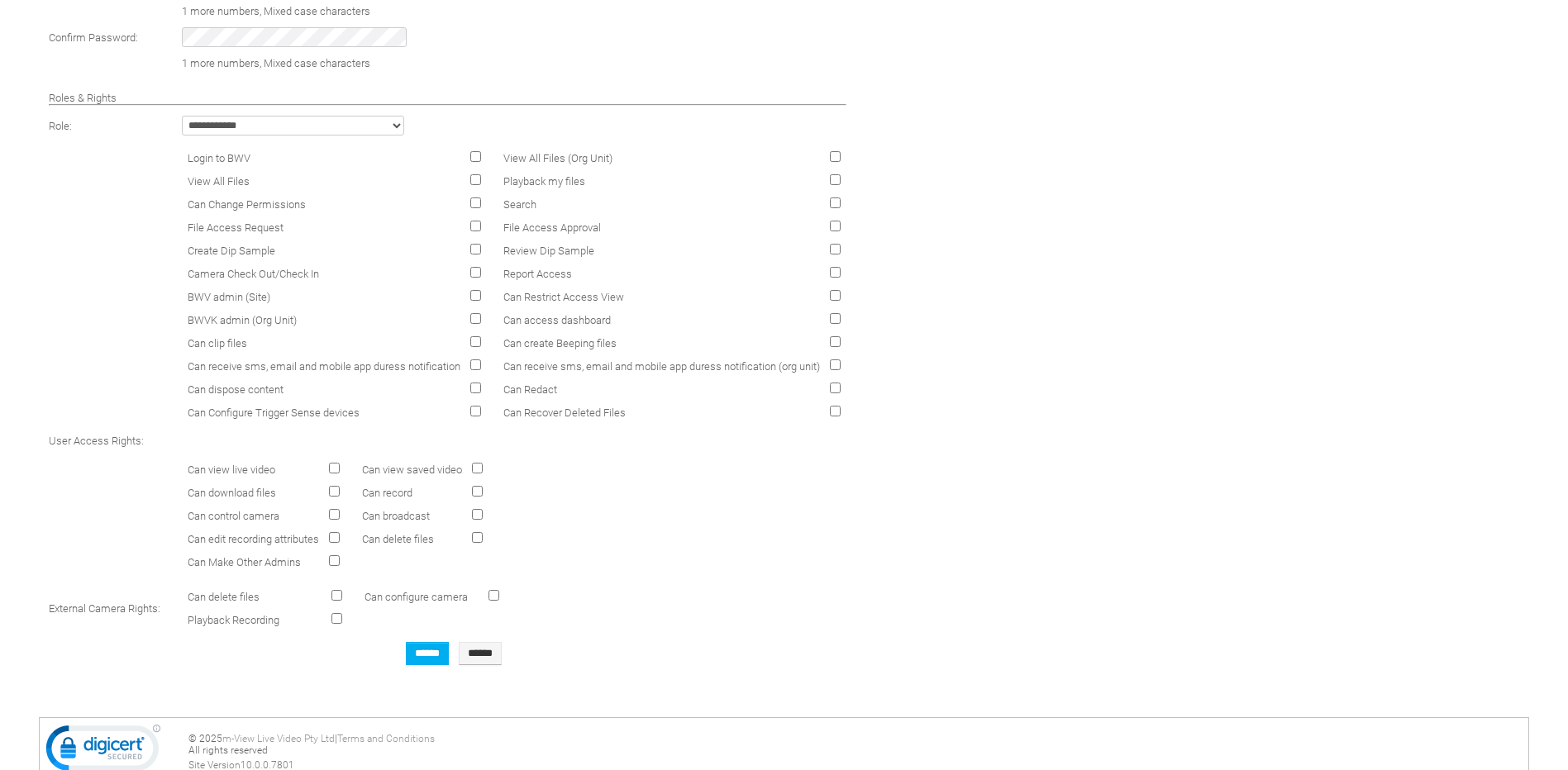
scroll to position [579, 0]
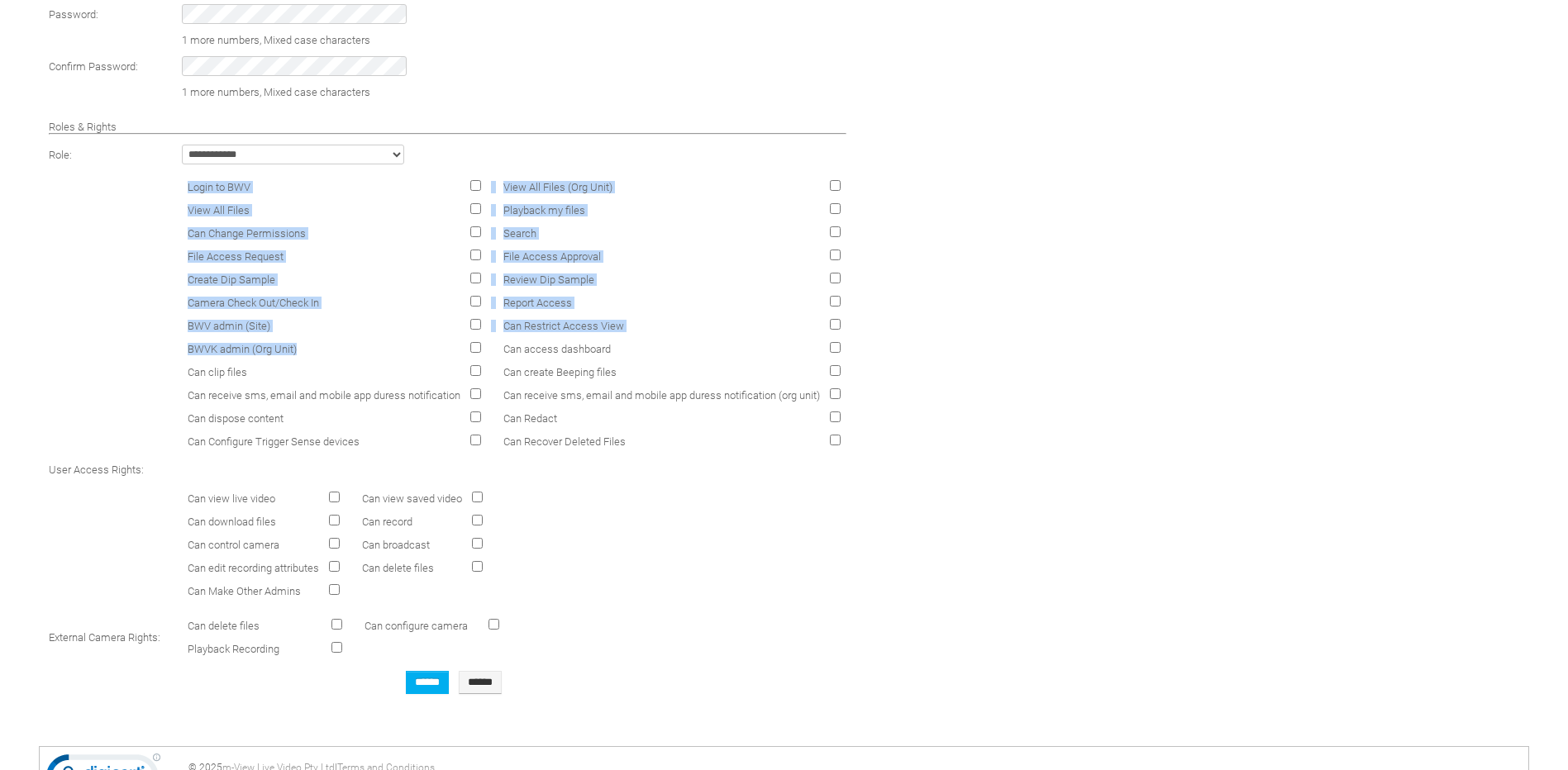
drag, startPoint x: 314, startPoint y: 346, endPoint x: 152, endPoint y: 345, distance: 162.0
click at [152, 345] on tr "Login to BWV View All Files (Org Unit) View All Files Playback my files Can Cha…" at bounding box center [453, 314] width 816 height 288
drag, startPoint x: 152, startPoint y: 345, endPoint x: 311, endPoint y: 346, distance: 159.0
click at [311, 346] on td "BWVK admin (Org Unit)" at bounding box center [324, 348] width 281 height 21
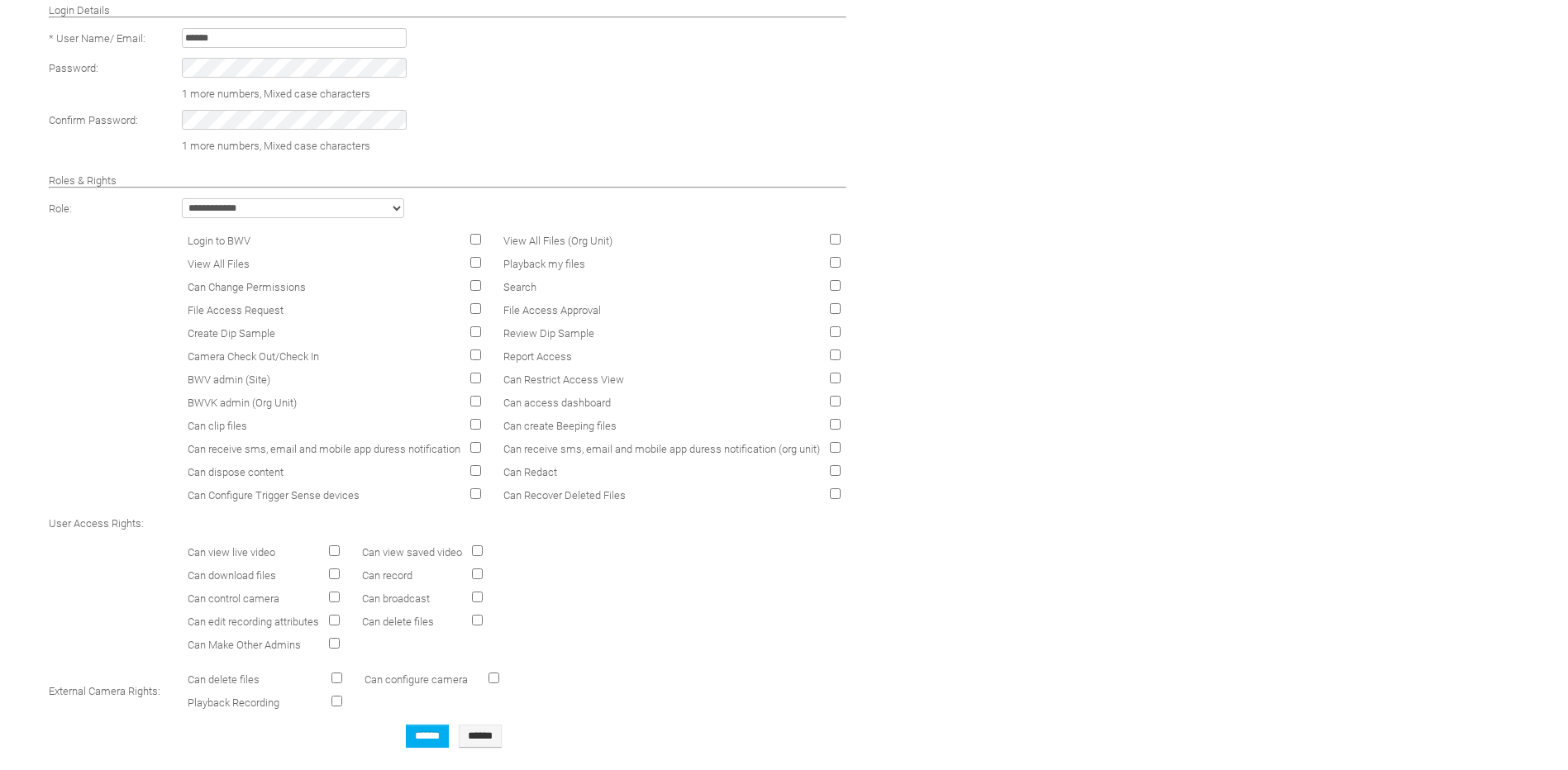
scroll to position [495, 0]
